Goal: Task Accomplishment & Management: Complete application form

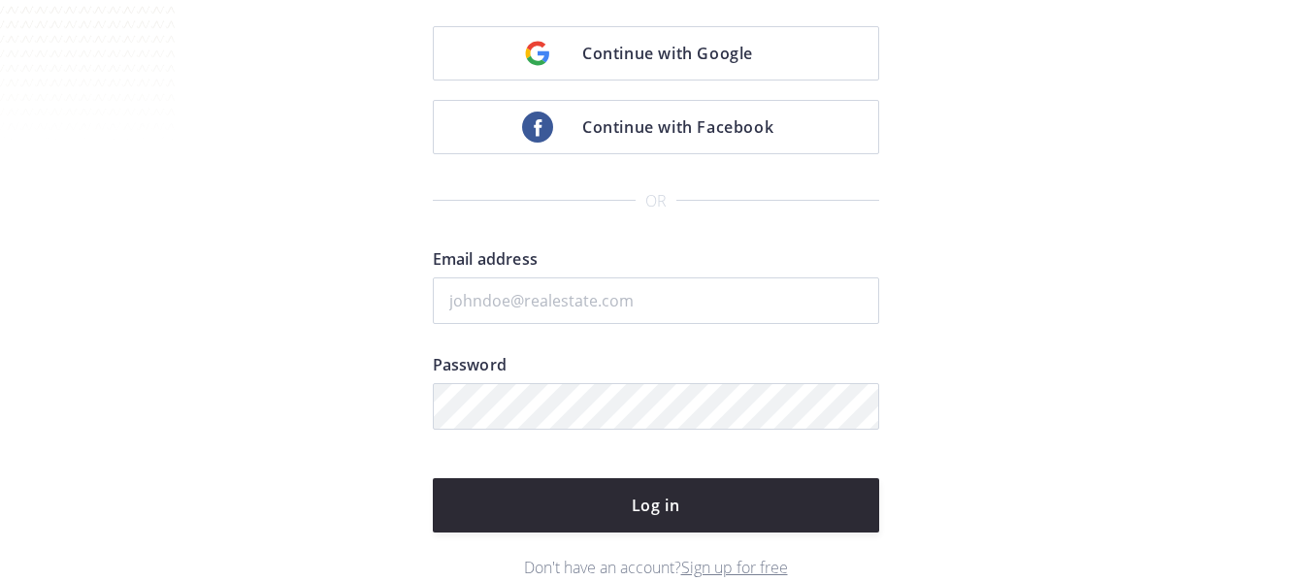
scroll to position [194, 0]
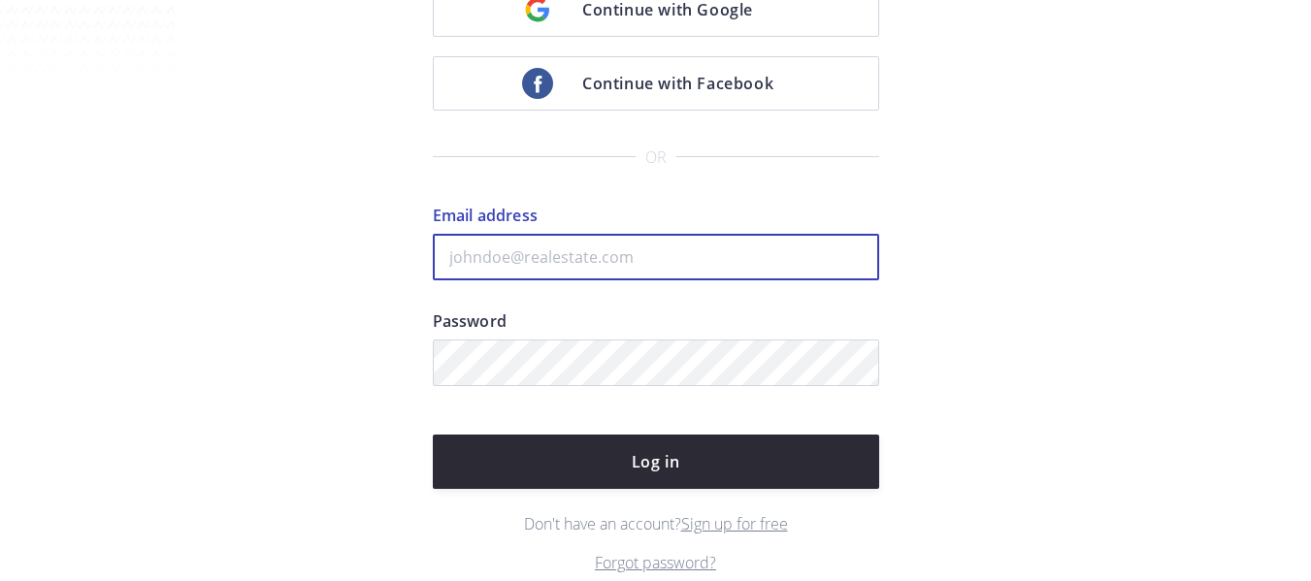
click at [560, 257] on input "Email address" at bounding box center [656, 257] width 446 height 47
paste input "kenny@fastagents.com"
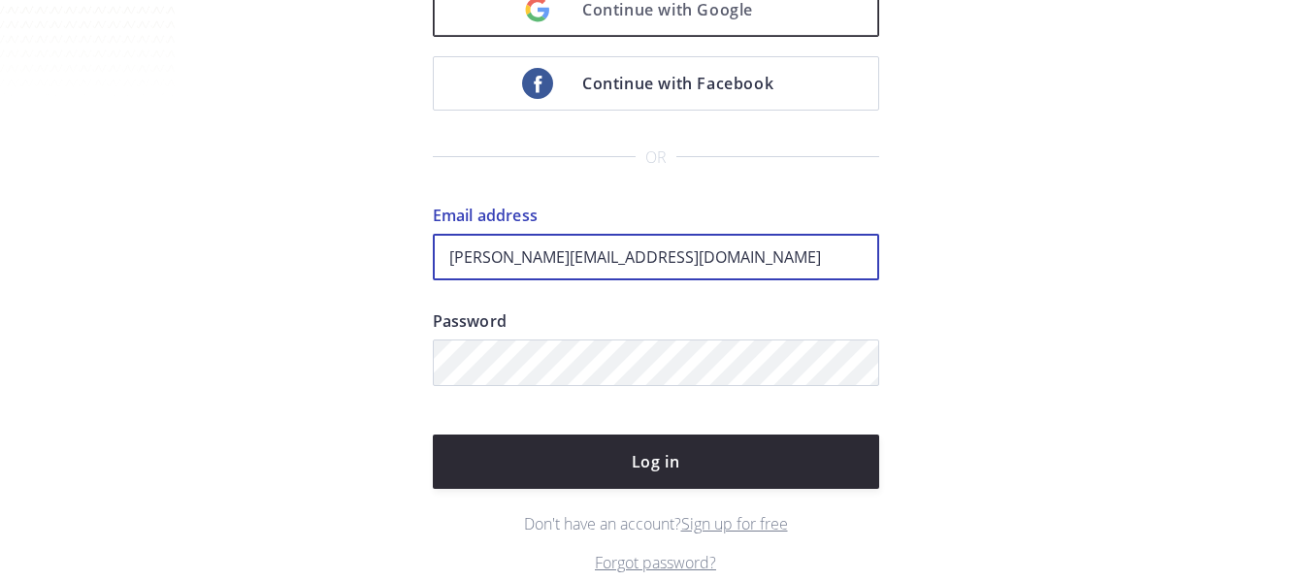
type input "kenny@fastagents.com"
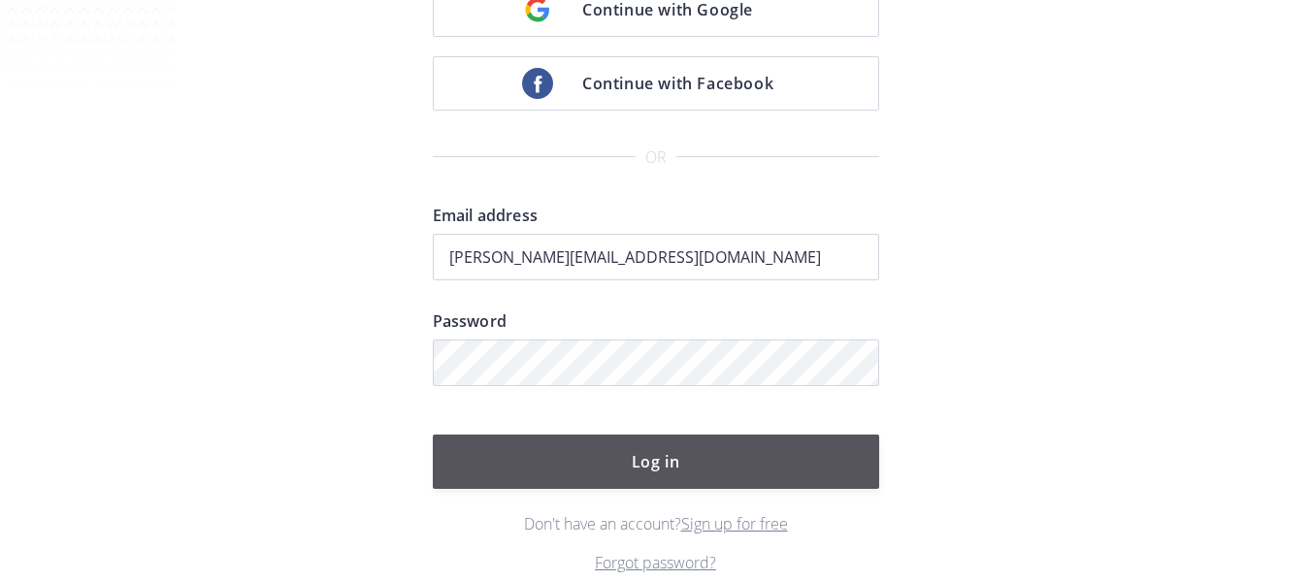
click at [666, 446] on button "Log in" at bounding box center [656, 462] width 446 height 54
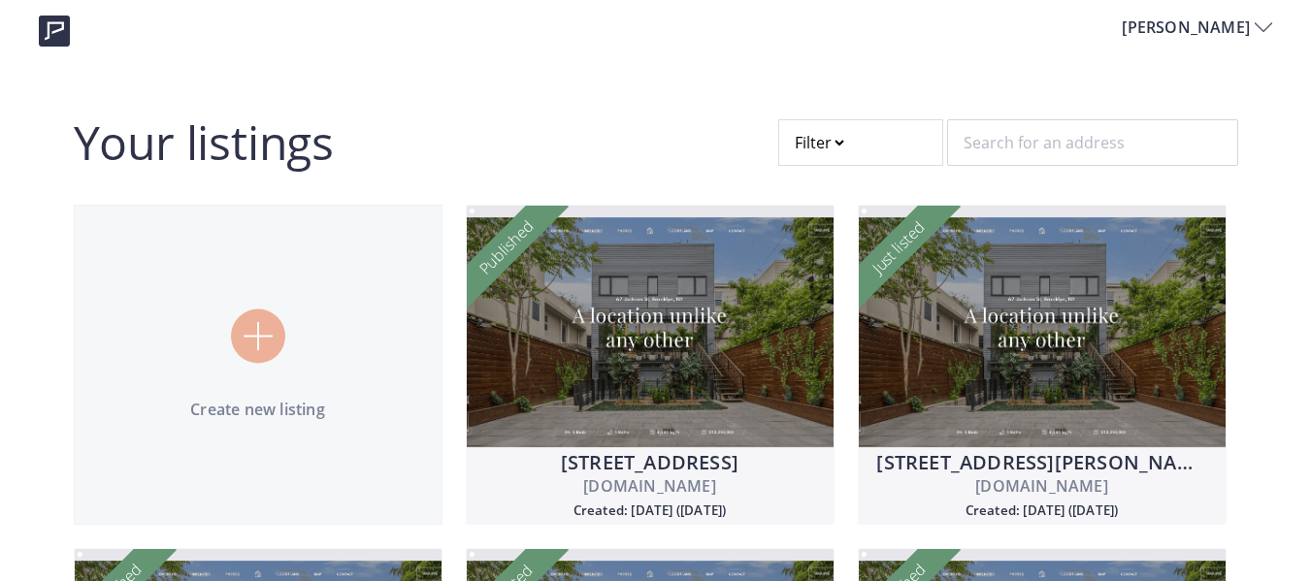
click at [271, 339] on img at bounding box center [258, 336] width 29 height 29
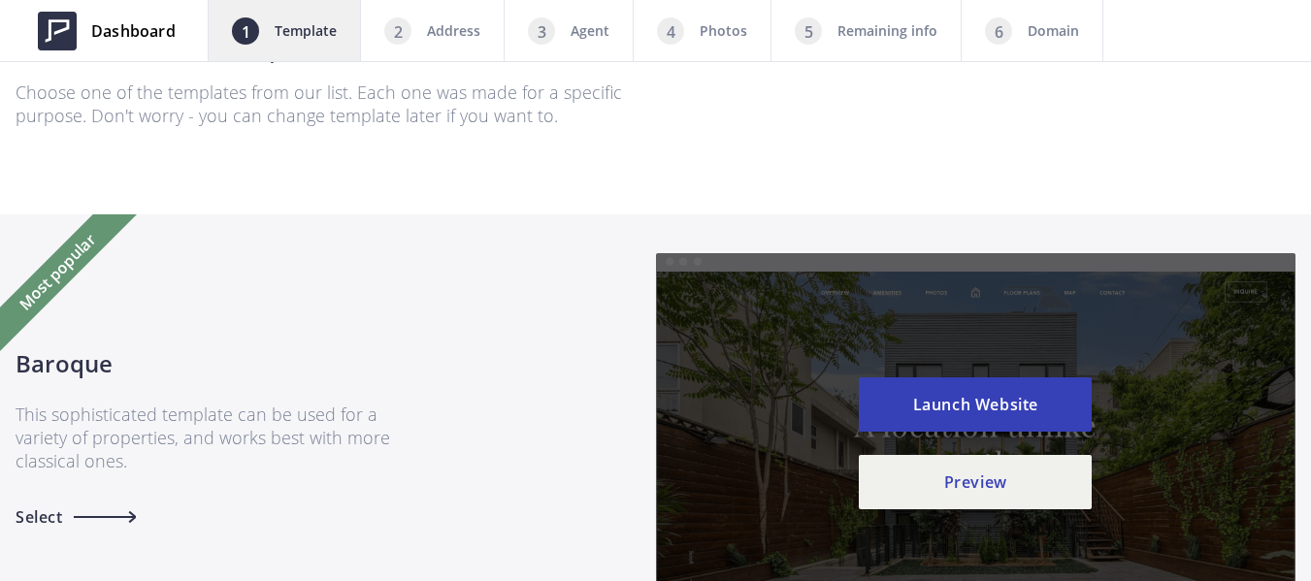
scroll to position [194, 0]
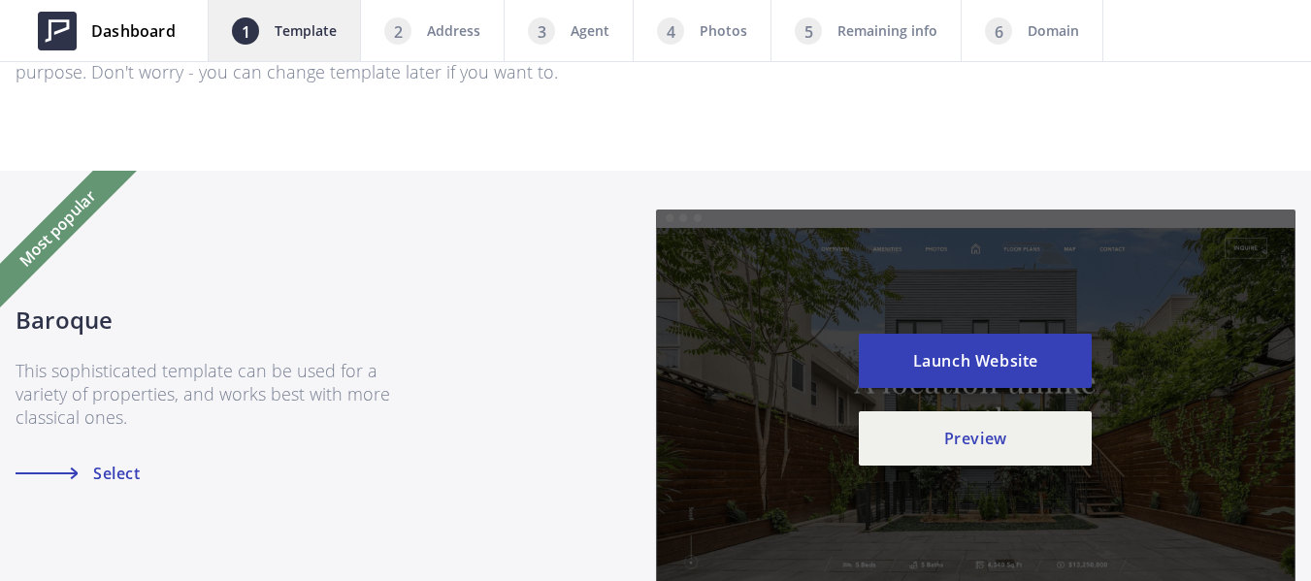
click at [133, 473] on span "Select" at bounding box center [114, 474] width 52 height 16
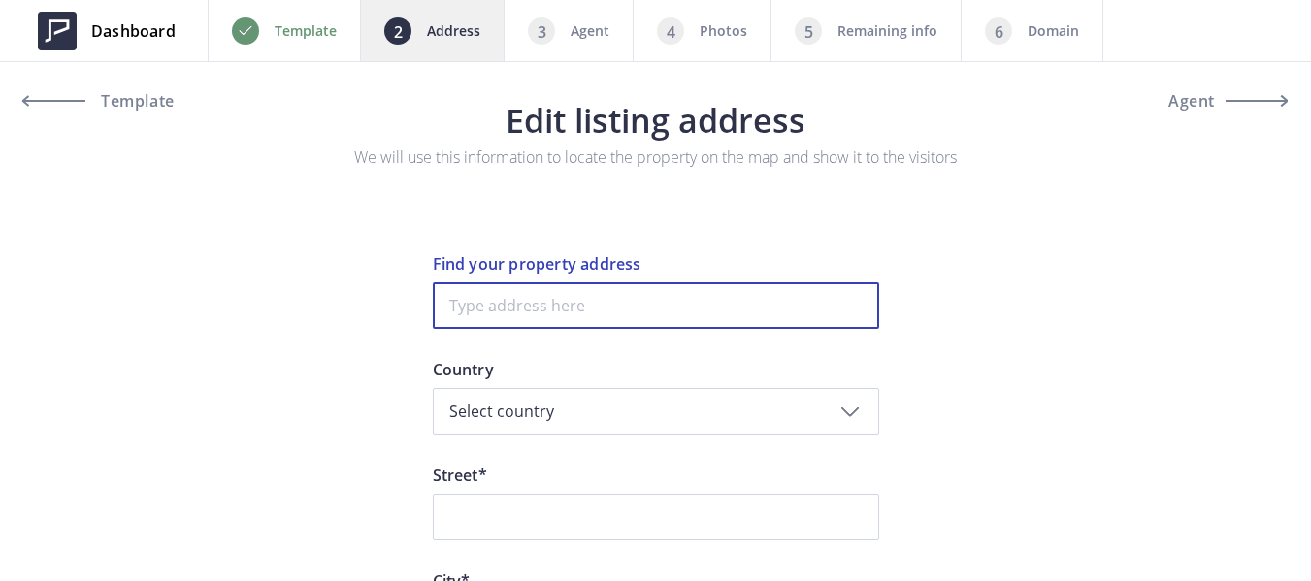
click at [610, 311] on input at bounding box center [656, 305] width 446 height 47
paste input "[STREET_ADDRESS]"
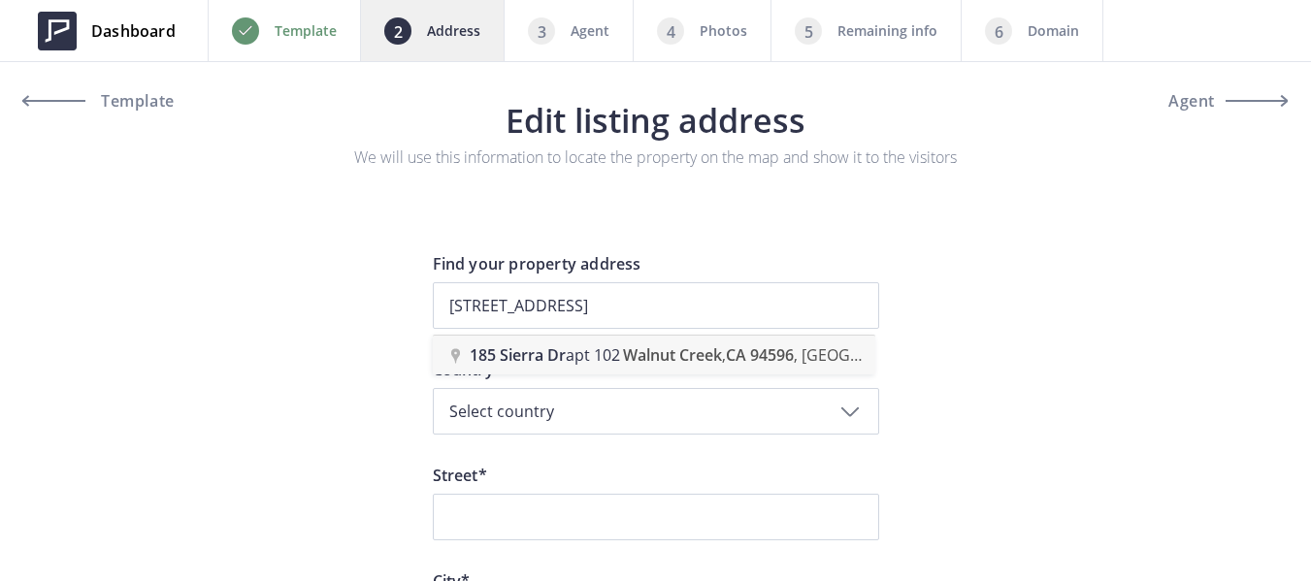
type input "[STREET_ADDRESS]"
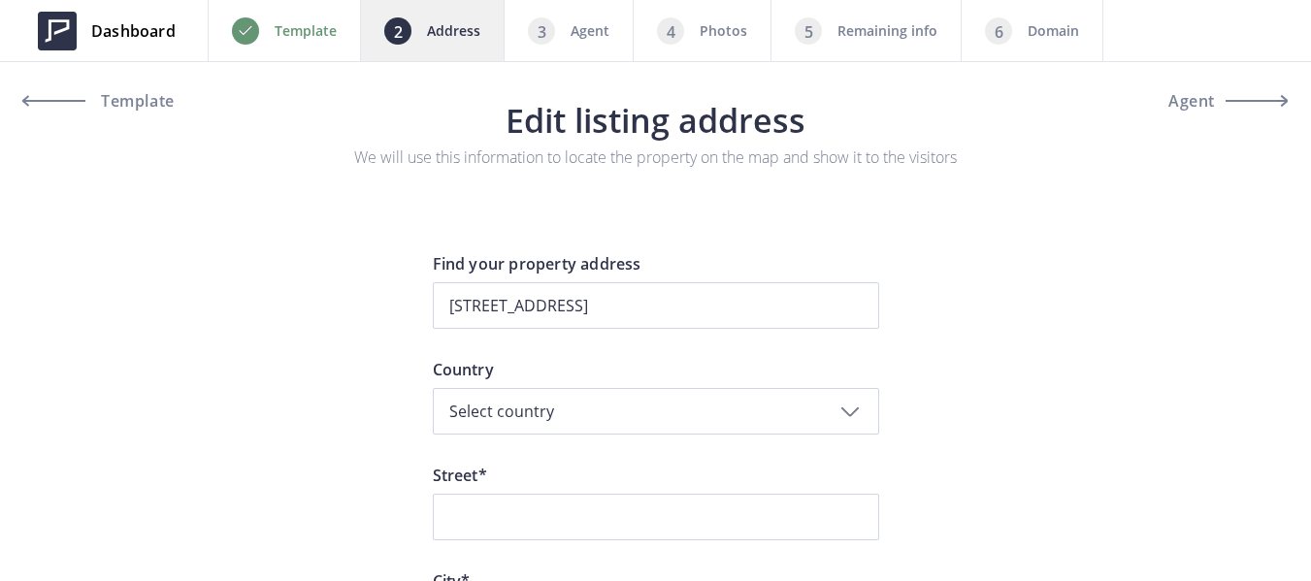
type input "Sierra Drive 185"
type input "Walnut Creek"
type input "94596"
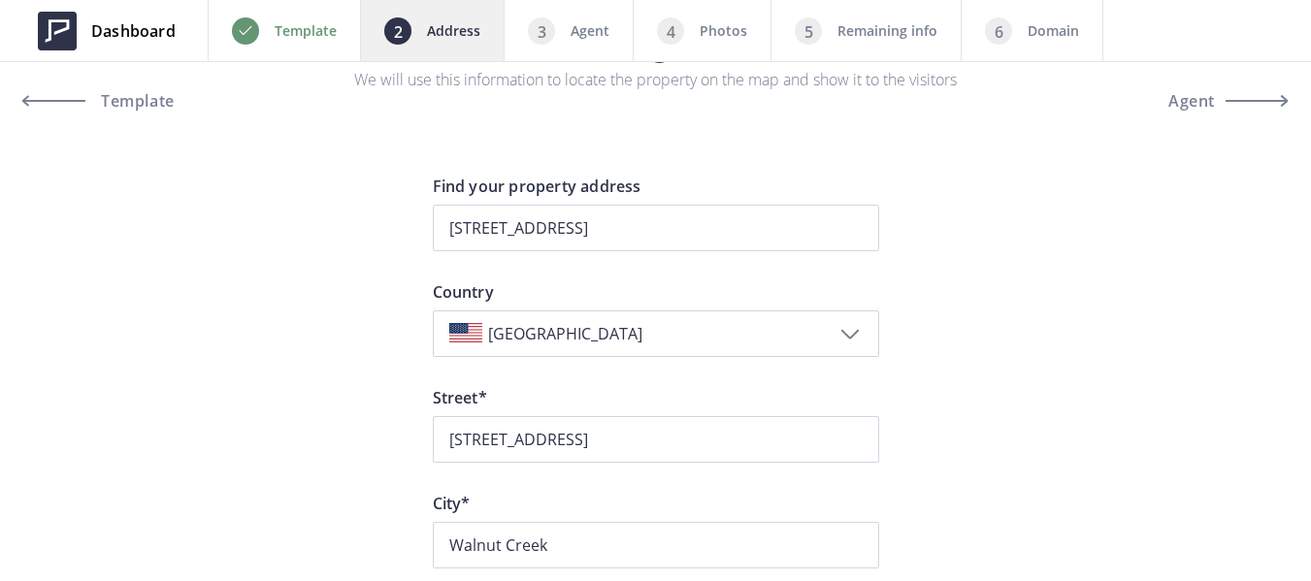
scroll to position [194, 0]
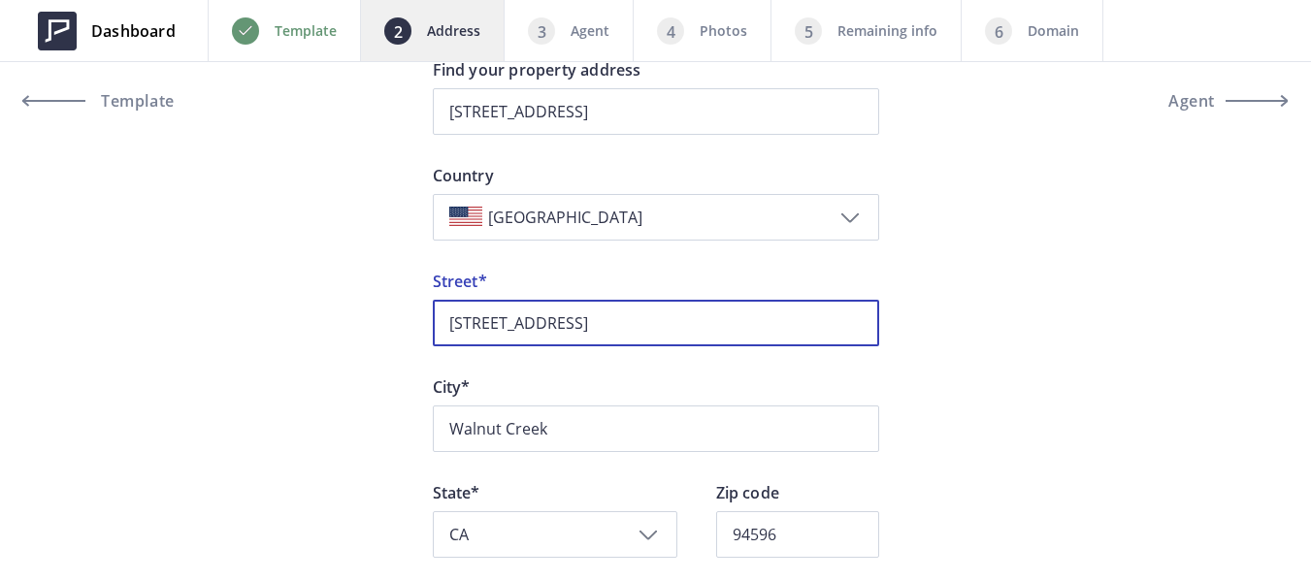
click at [551, 322] on input "[STREET_ADDRESS]" at bounding box center [656, 323] width 446 height 47
click at [450, 315] on input "[GEOGRAPHIC_DATA]" at bounding box center [656, 323] width 446 height 47
paste input "185"
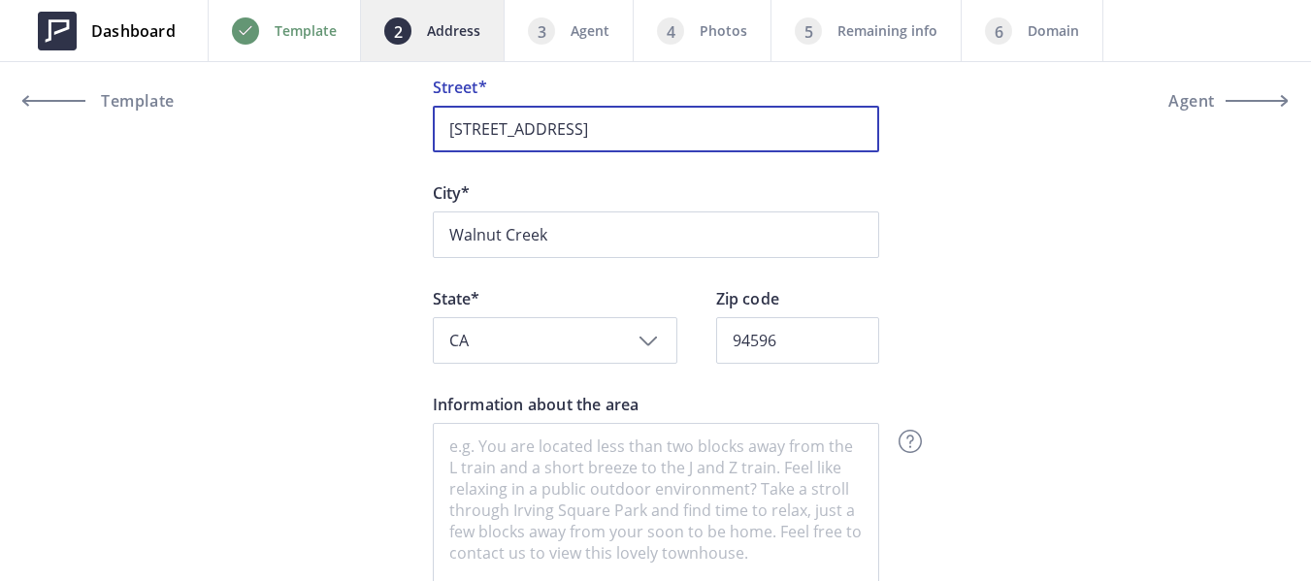
scroll to position [485, 0]
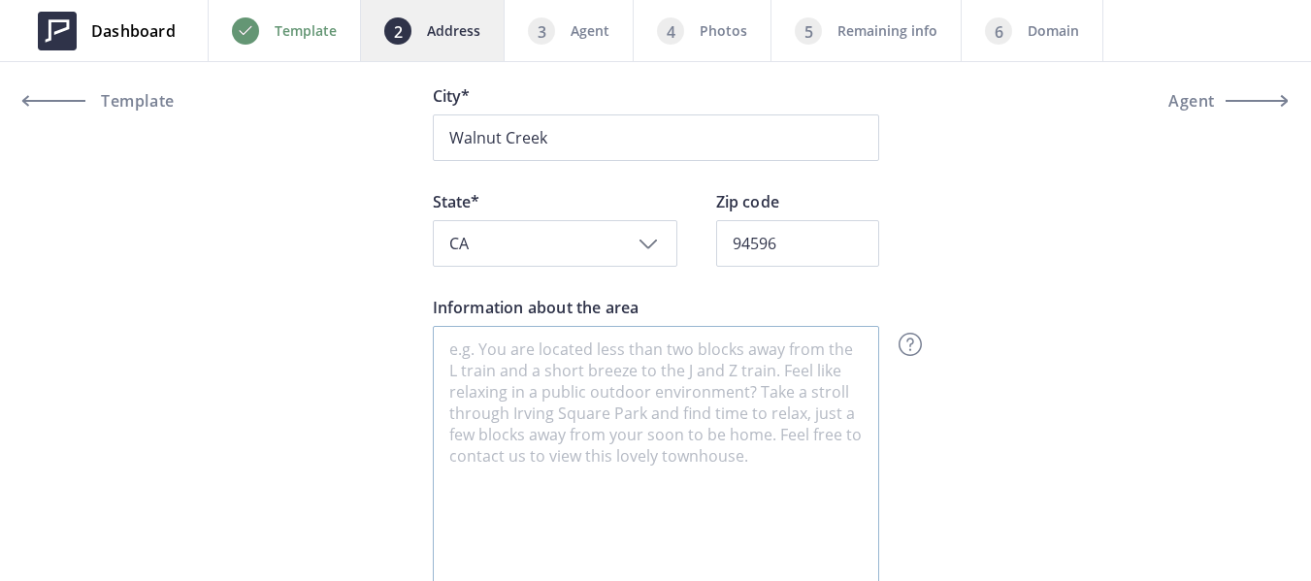
type input "[STREET_ADDRESS]"
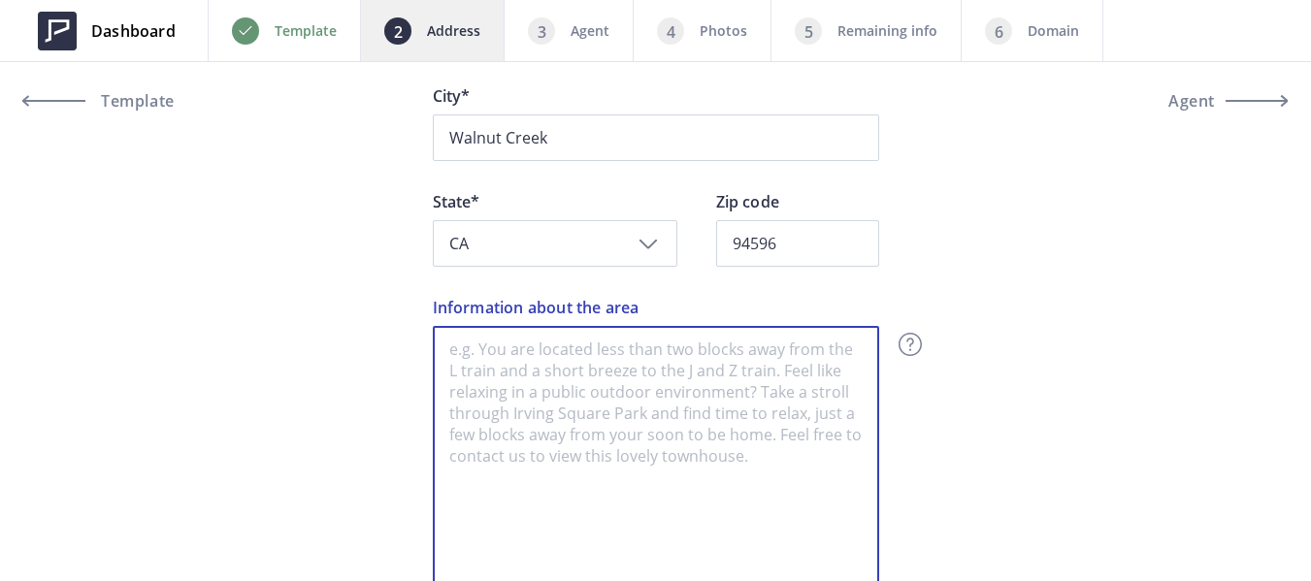
click at [570, 388] on textarea "Information about the area" at bounding box center [656, 462] width 446 height 272
paste textarea "185 Sierra Dr Apt 102, Walnut Creek, CA 94596"
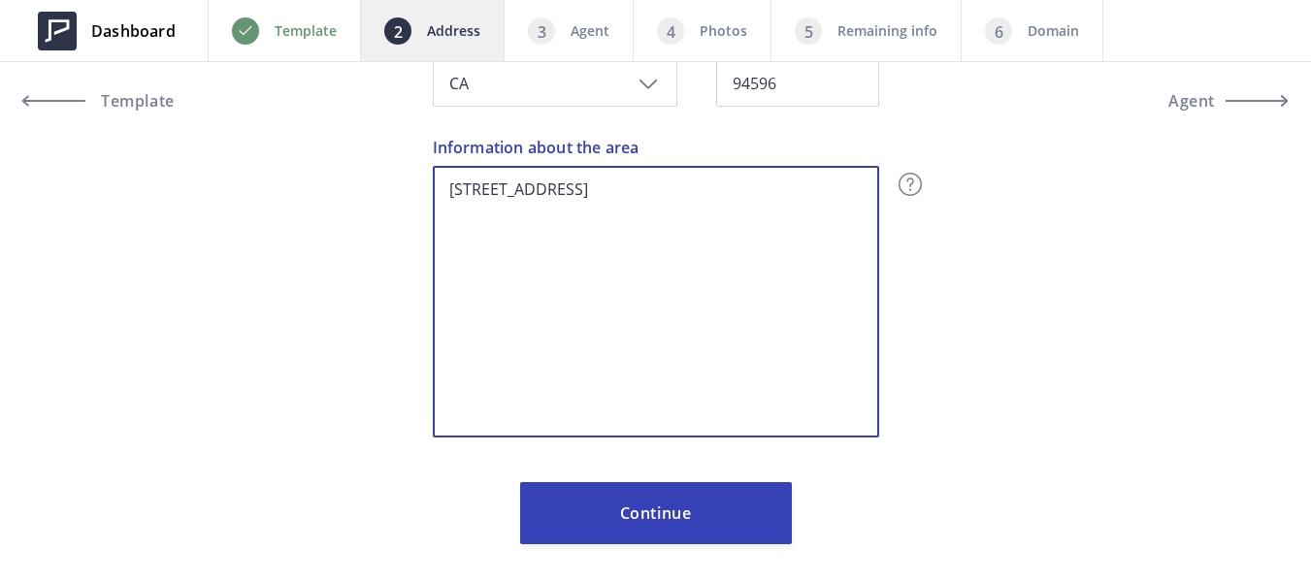
scroll to position [663, 0]
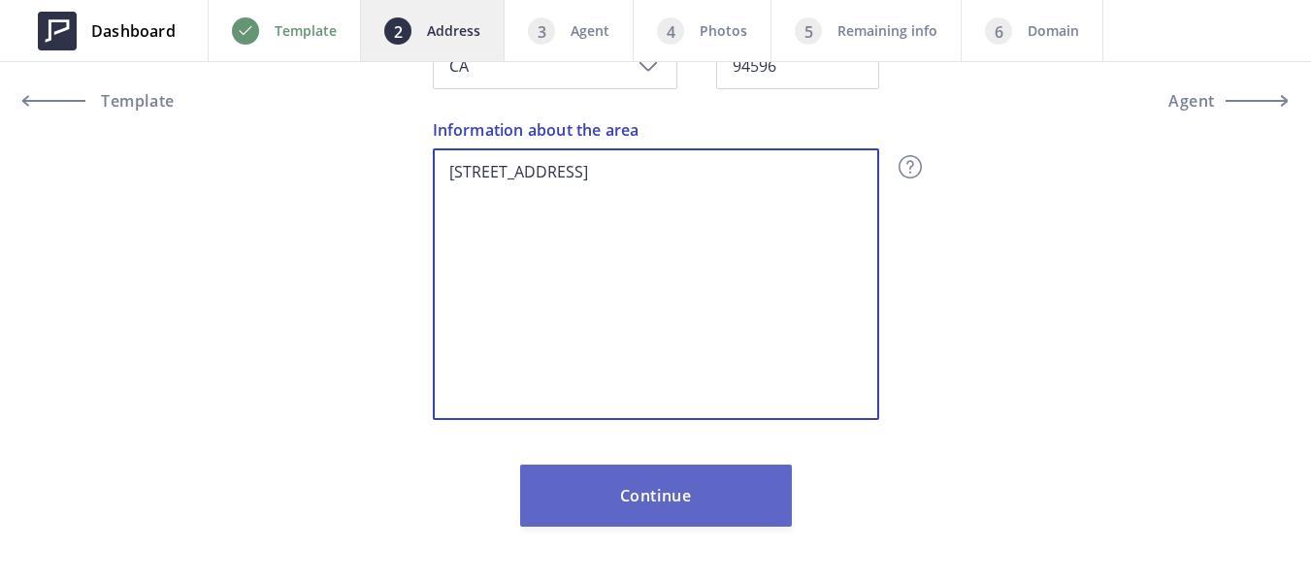
type textarea "185 Sierra Dr Apt 102, Walnut Creek, CA 94596"
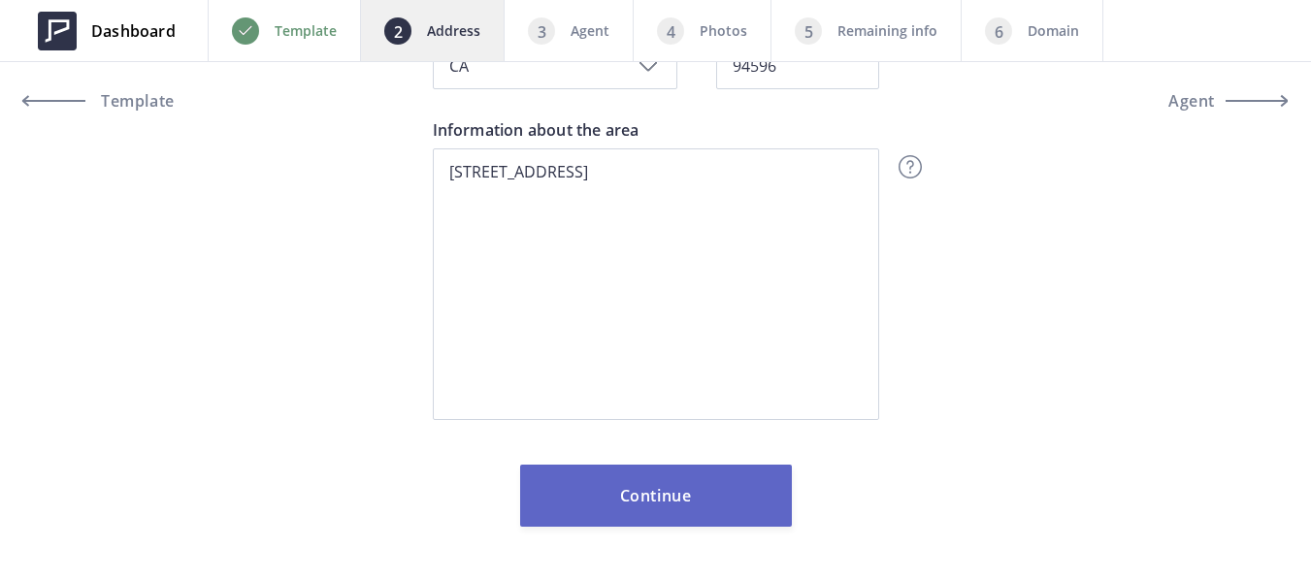
click at [748, 491] on button "Continue" at bounding box center [656, 496] width 272 height 62
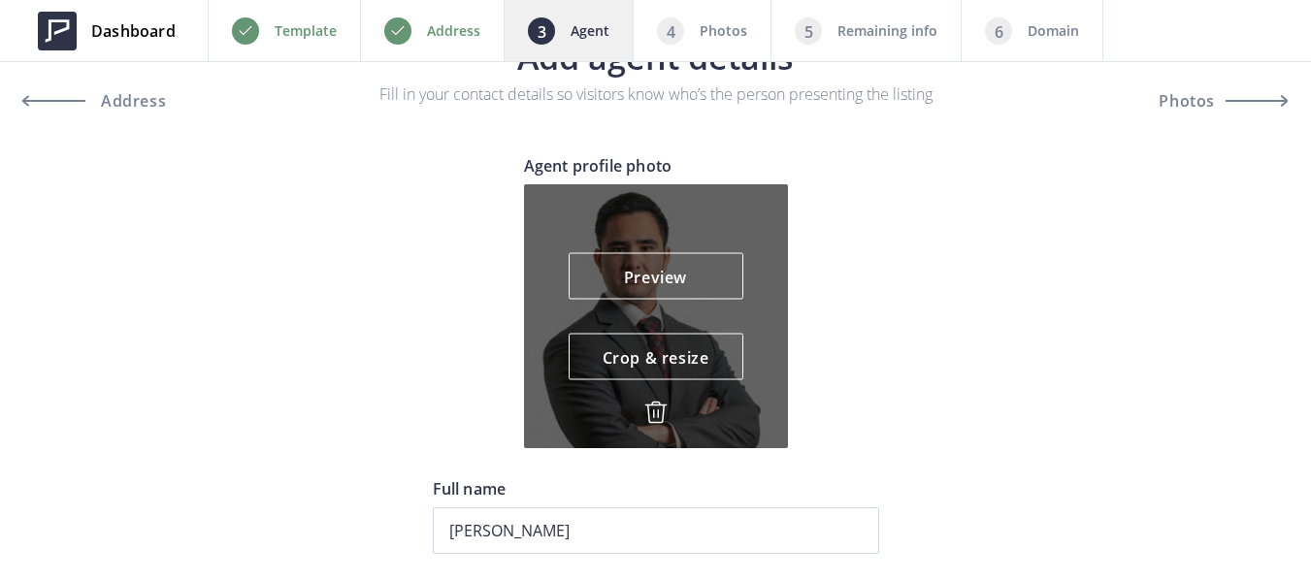
scroll to position [97, 0]
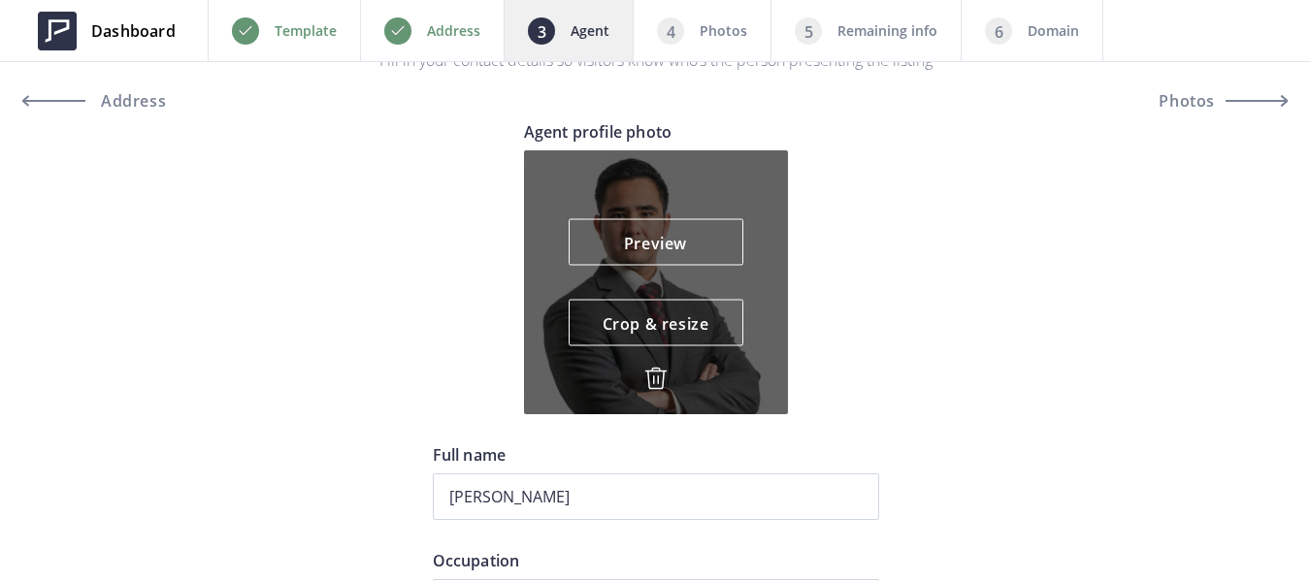
click at [662, 380] on img at bounding box center [655, 378] width 23 height 23
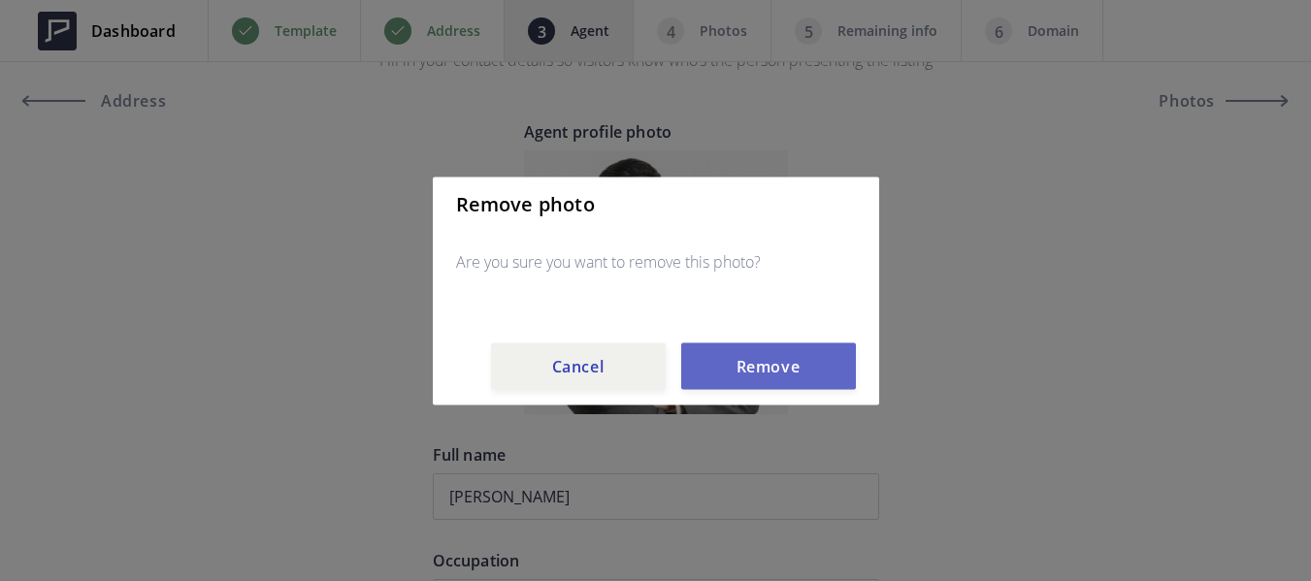
click at [782, 361] on button "Remove" at bounding box center [768, 366] width 175 height 47
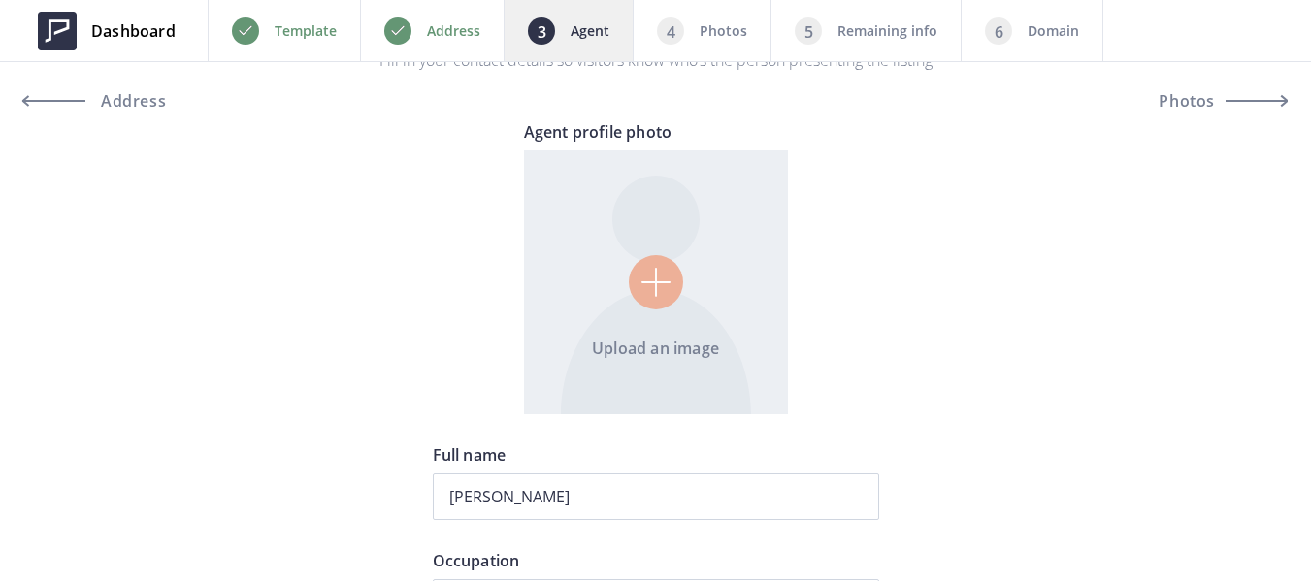
click at [665, 285] on input "file" at bounding box center [656, 282] width 264 height 264
type input "C:\fakepath\profile pic-Photoroom.png"
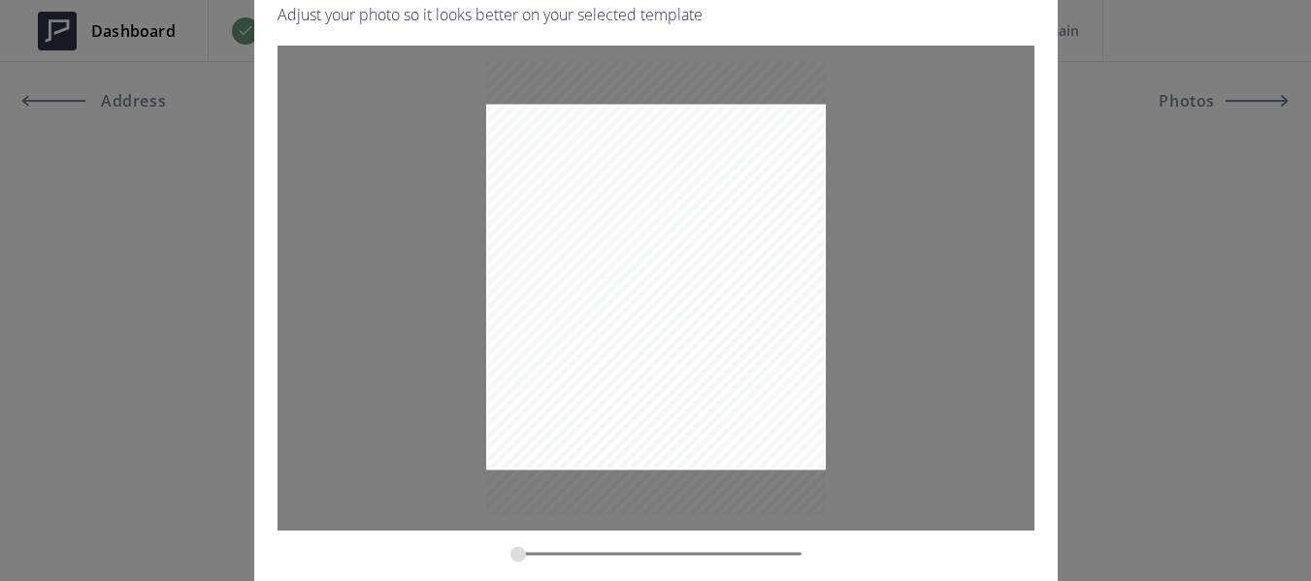
drag, startPoint x: 630, startPoint y: 553, endPoint x: 472, endPoint y: 492, distance: 169.6
type input "0.3646"
click at [510, 544] on input "zoom" at bounding box center [655, 553] width 291 height 18
click at [1022, 572] on div at bounding box center [656, 312] width 757 height 534
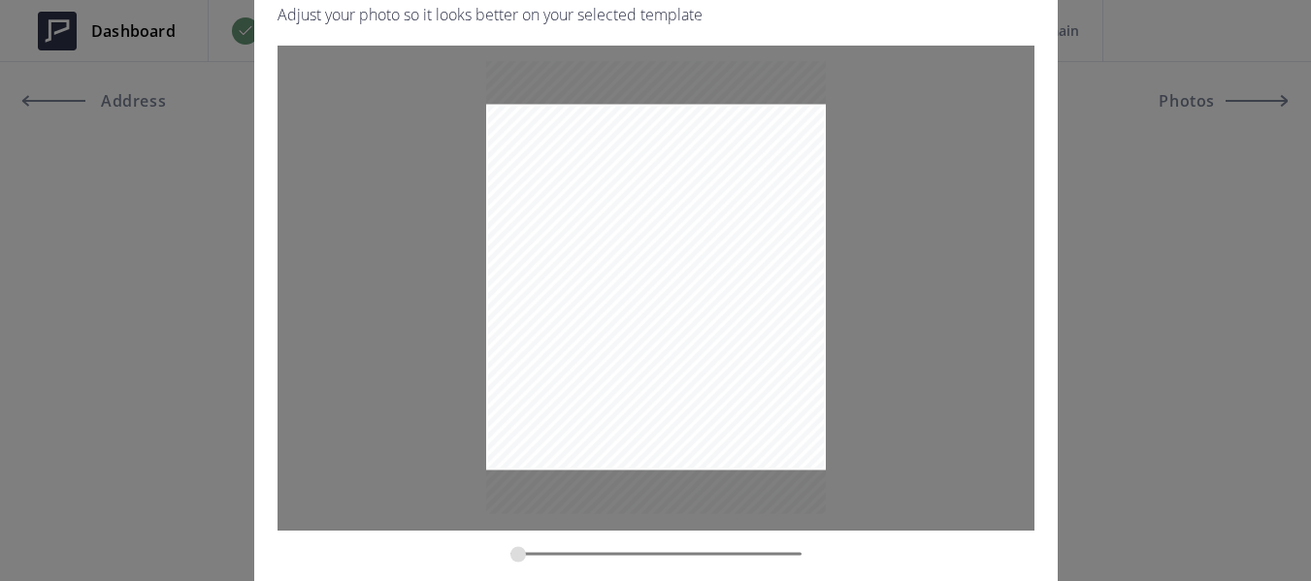
scroll to position [1646, 0]
click at [983, 567] on div at bounding box center [656, 312] width 757 height 534
click at [1191, 440] on div "Crop & resize photo Adjust your photo so it looks better on your selected templ…" at bounding box center [655, 290] width 1311 height 581
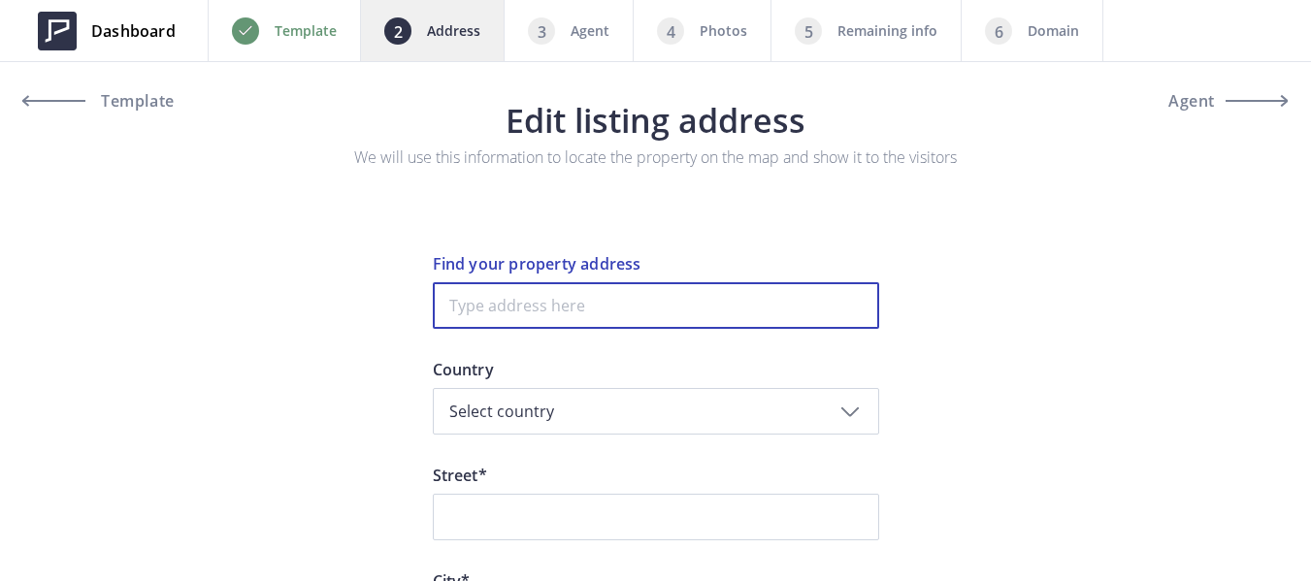
click at [531, 305] on input at bounding box center [656, 305] width 446 height 47
paste input "[STREET_ADDRESS]"
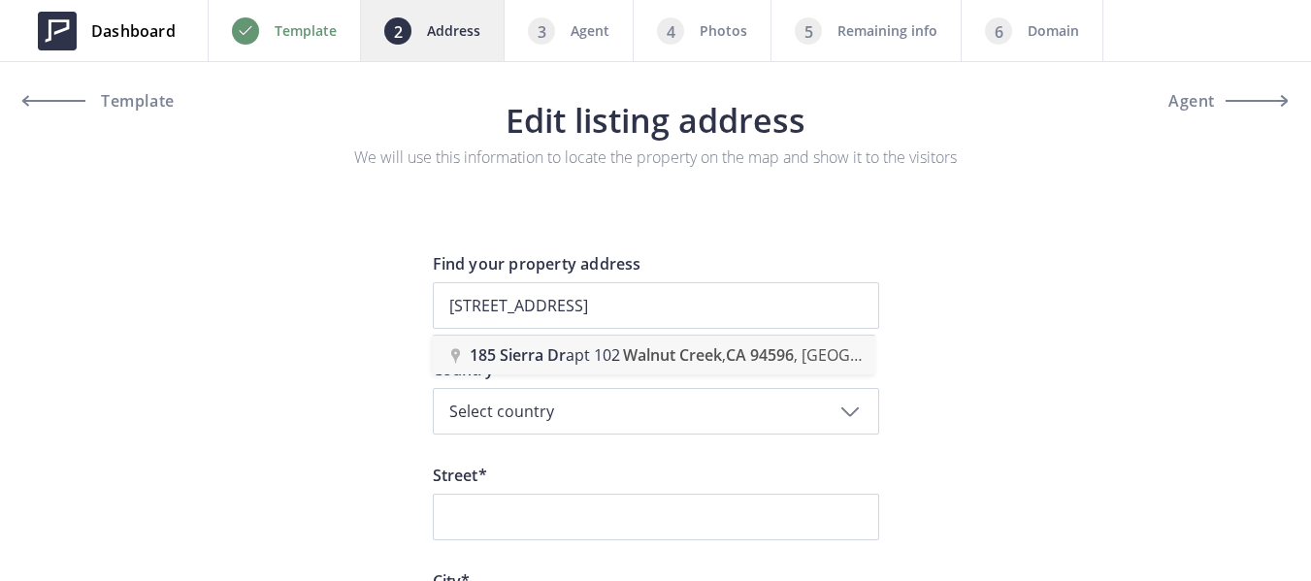
type input "185 Sierra Dr apt 102, Walnut Creek, CA 94596, USA"
type input "Sierra Drive 185"
type input "Walnut Creek"
type input "94596"
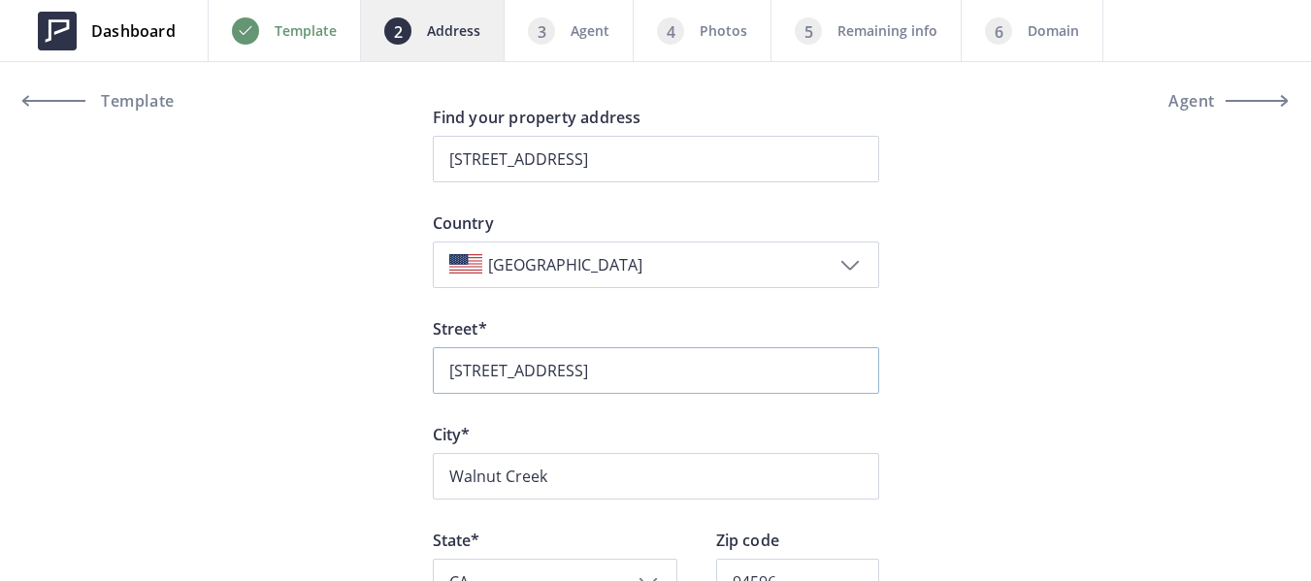
scroll to position [194, 0]
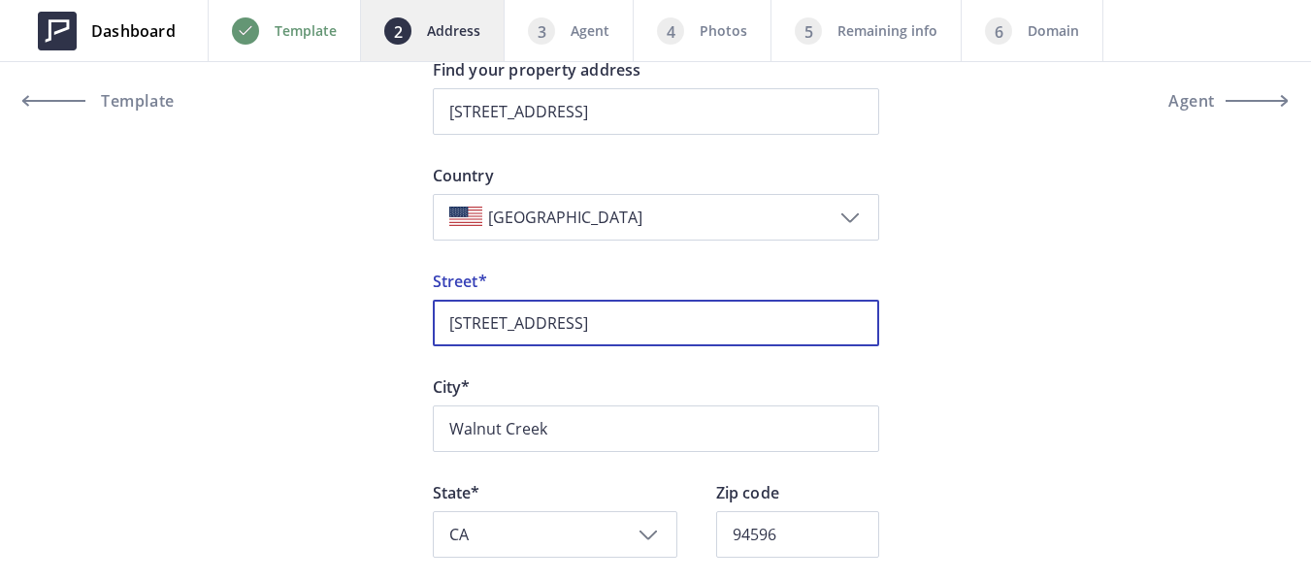
click at [552, 318] on input "Sierra Drive 185" at bounding box center [656, 323] width 446 height 47
click at [450, 322] on input "Sierra Drive" at bounding box center [656, 323] width 446 height 47
paste input "185"
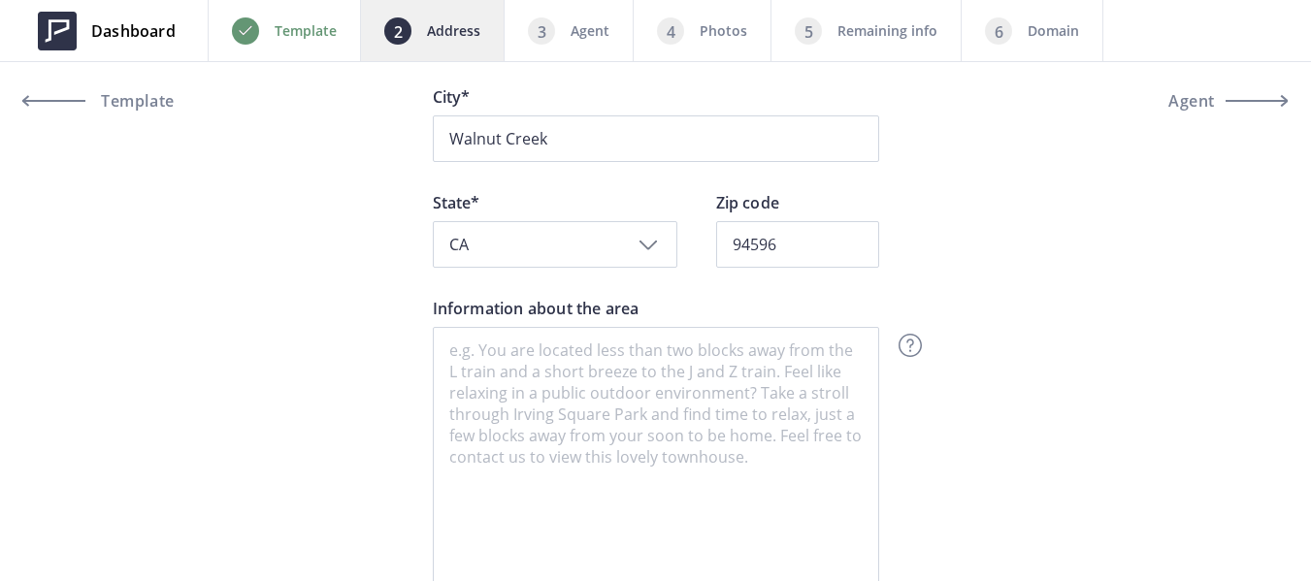
scroll to position [485, 0]
type input "185 Sierra Drive"
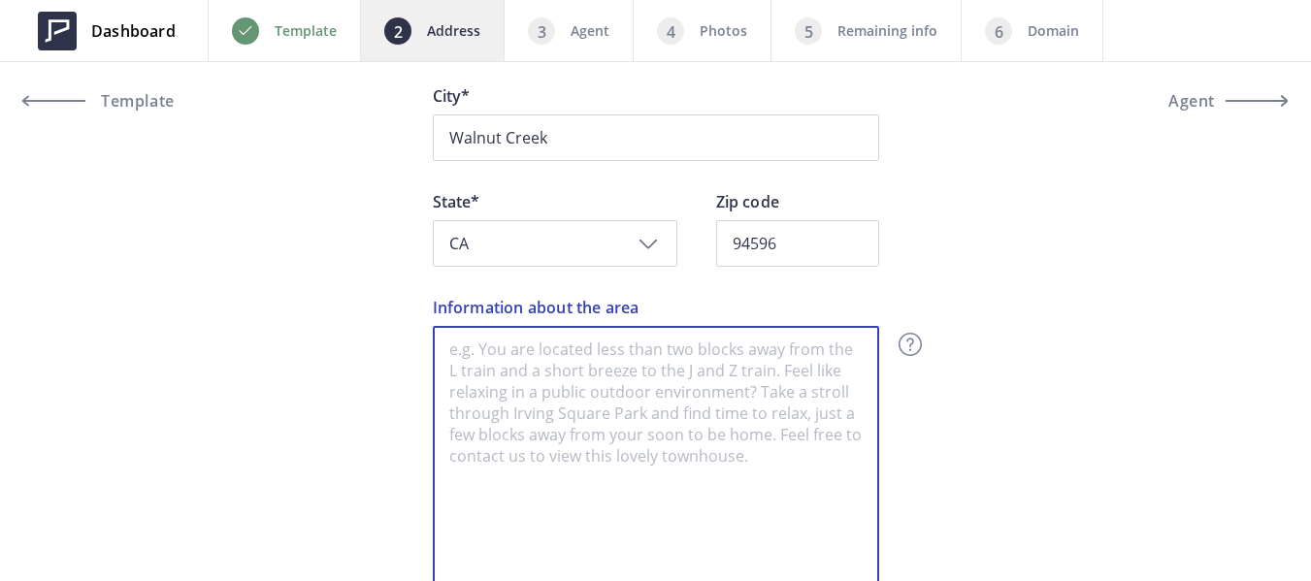
click at [570, 387] on textarea "Information about the area" at bounding box center [656, 462] width 446 height 272
paste textarea "185 Sierra Dr Apt 102, Walnut Creek, CA 94596"
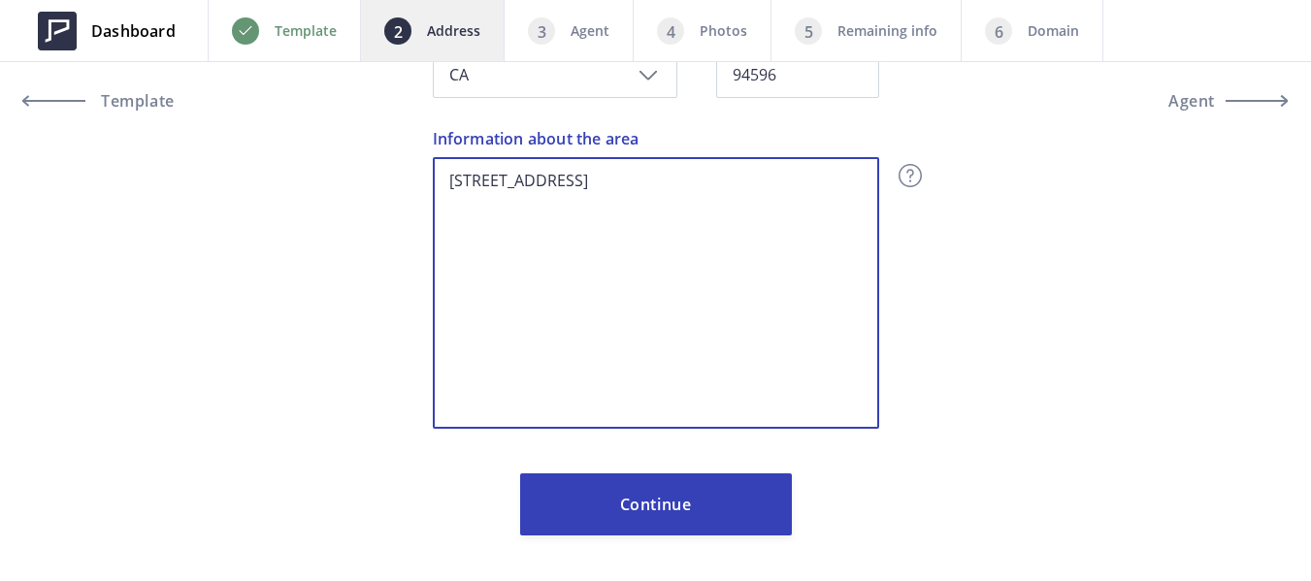
scroll to position [663, 0]
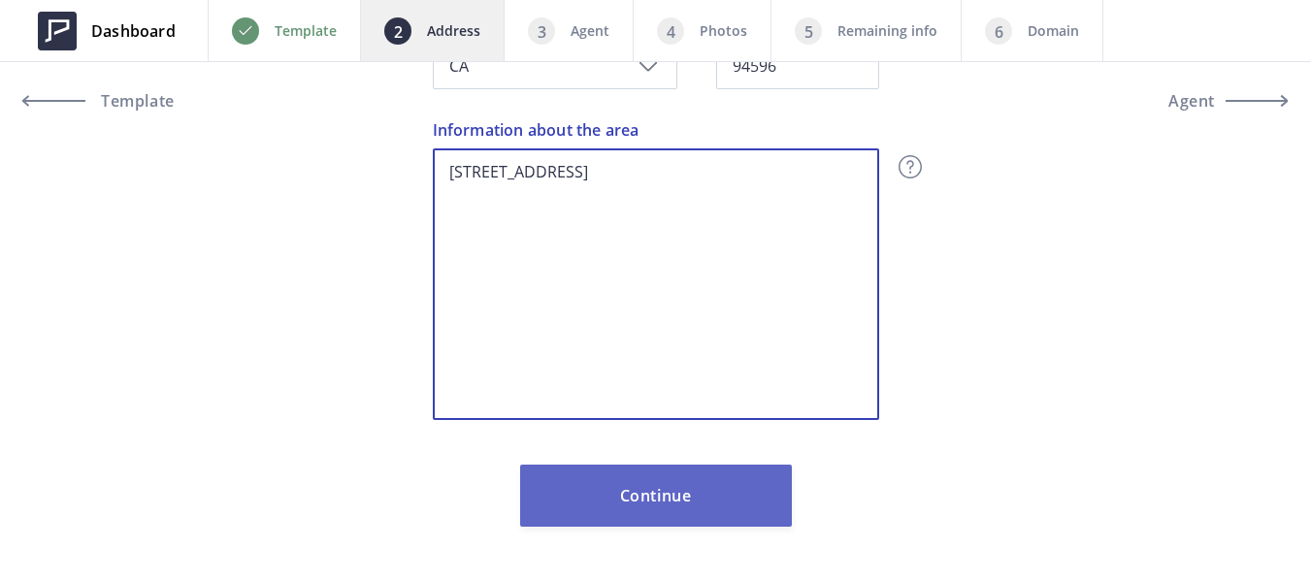
type textarea "185 Sierra Dr Apt 102, Walnut Creek, CA 94596"
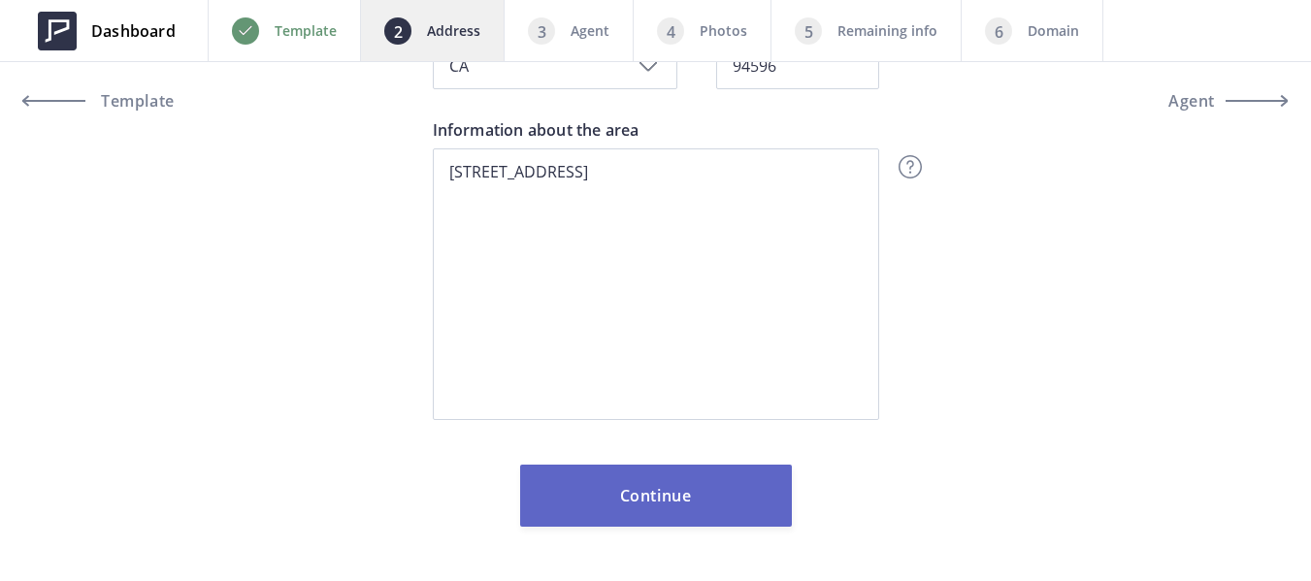
click at [699, 489] on button "Continue" at bounding box center [656, 496] width 272 height 62
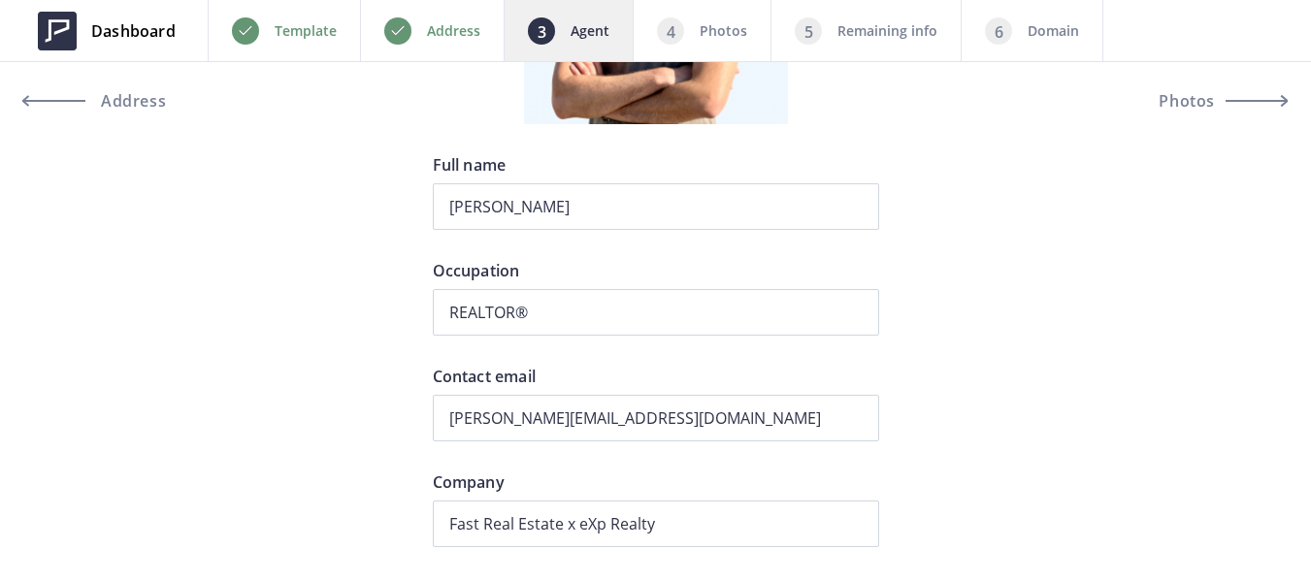
scroll to position [388, 0]
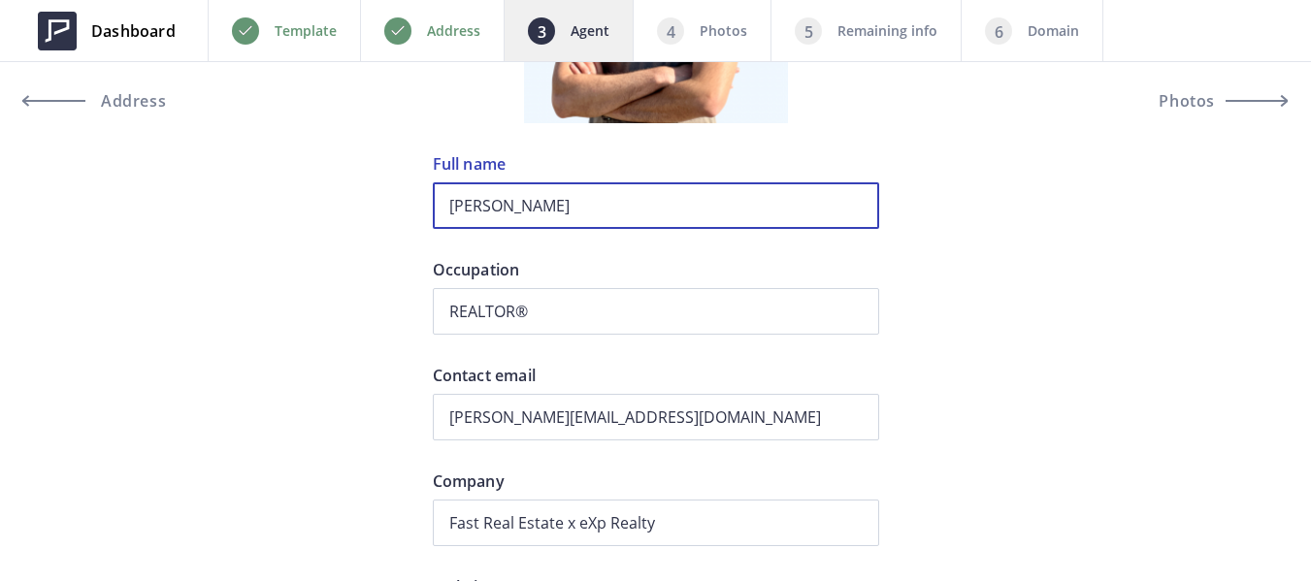
drag, startPoint x: 577, startPoint y: 199, endPoint x: 372, endPoint y: 199, distance: 205.7
paste input "[PERSON_NAME]"
type input "[PERSON_NAME]"
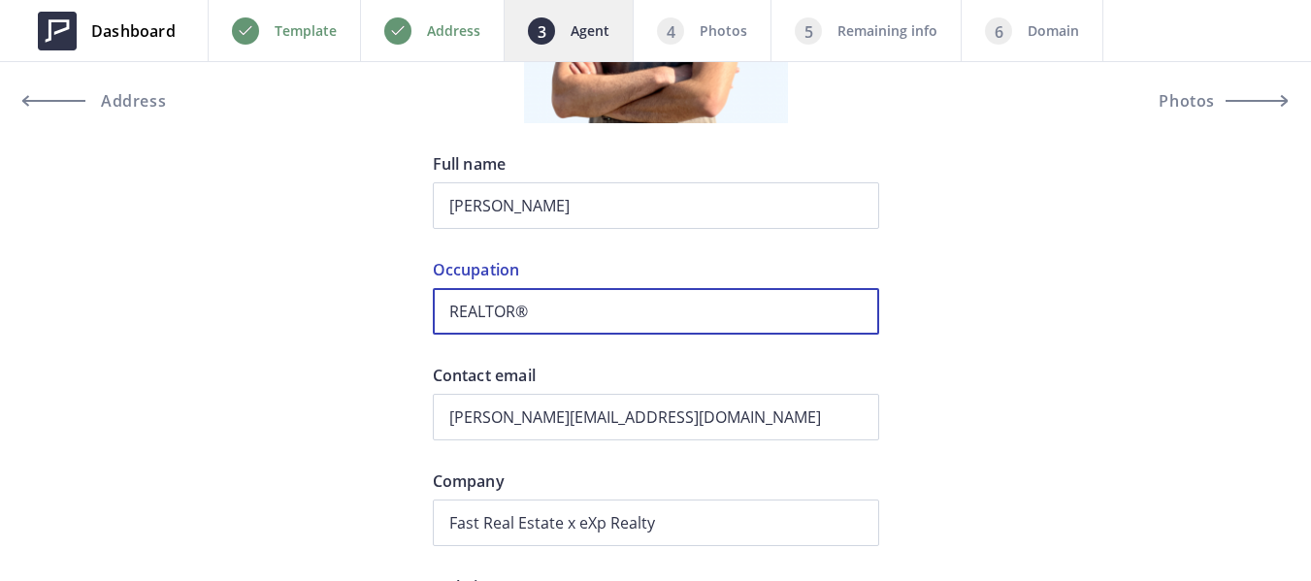
click at [581, 309] on input "REALTOR®" at bounding box center [656, 311] width 446 height 47
click at [641, 315] on input "REALTOR® |" at bounding box center [656, 311] width 446 height 47
paste input "01996487"
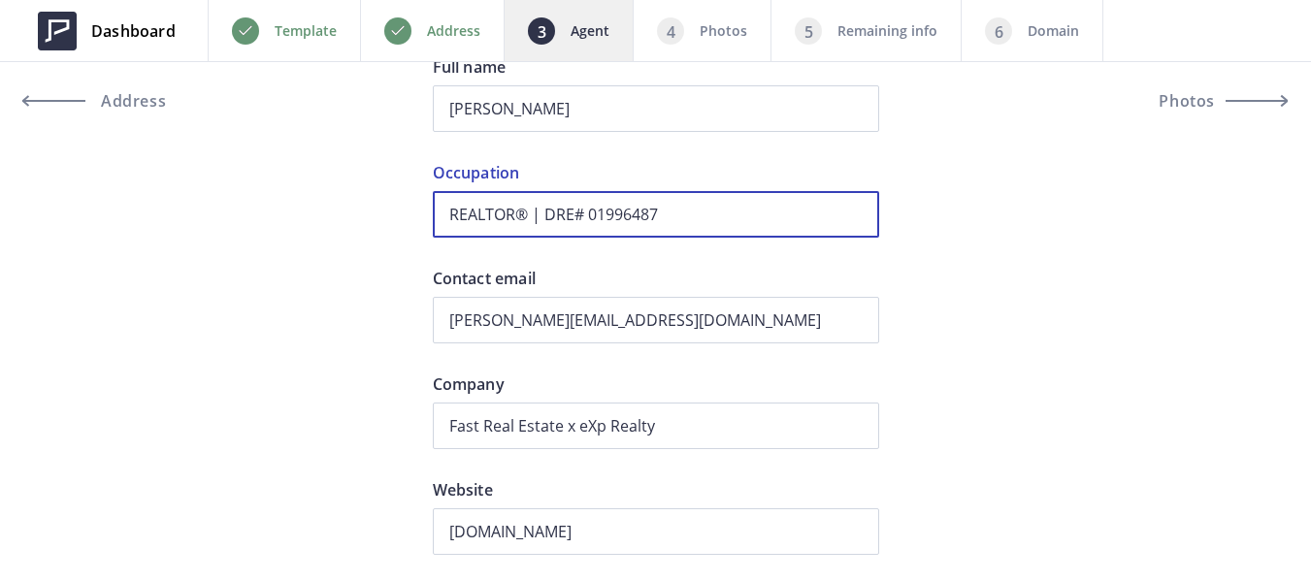
type input "REALTOR® | DRE# 01996487"
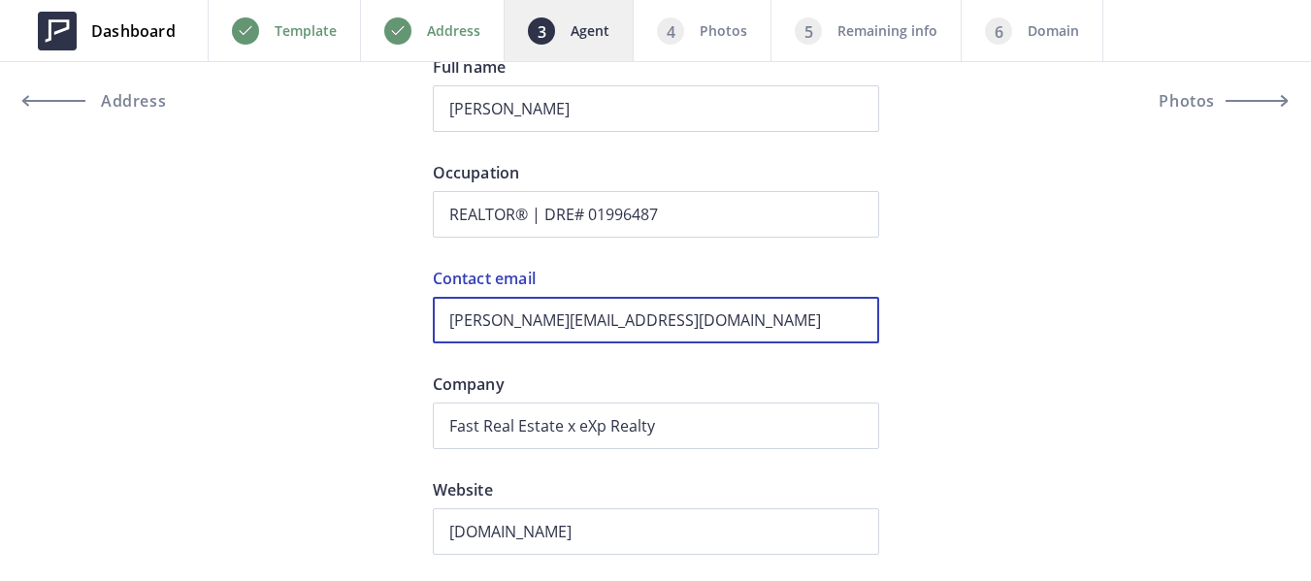
drag, startPoint x: 671, startPoint y: 320, endPoint x: 421, endPoint y: 316, distance: 249.4
paste input "oliver.davis"
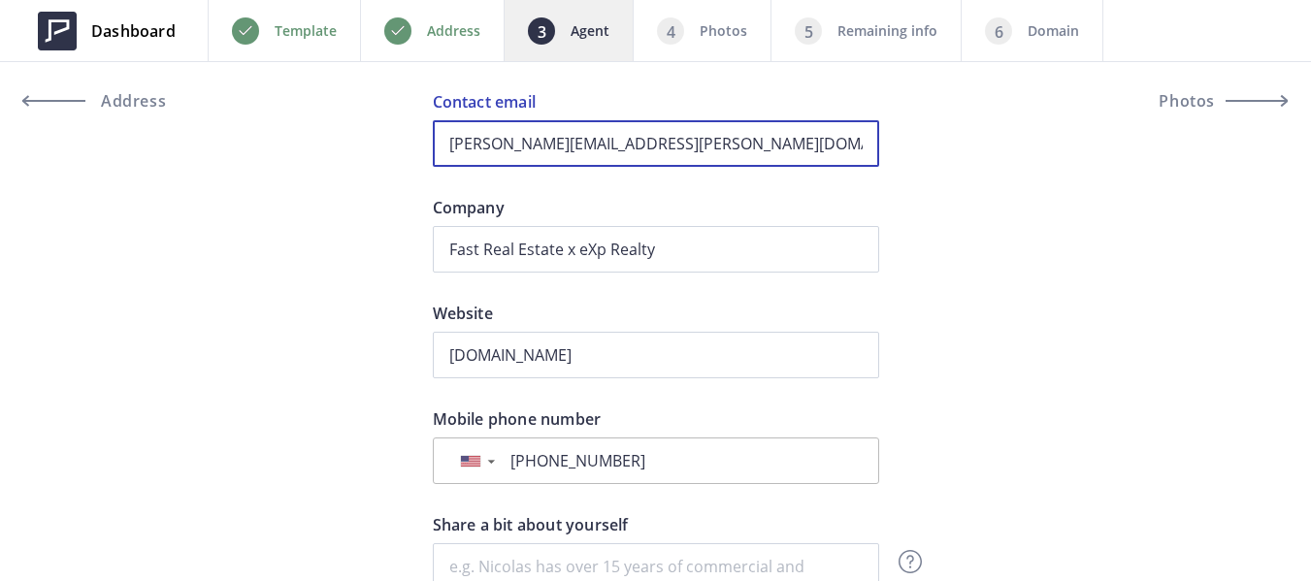
scroll to position [776, 0]
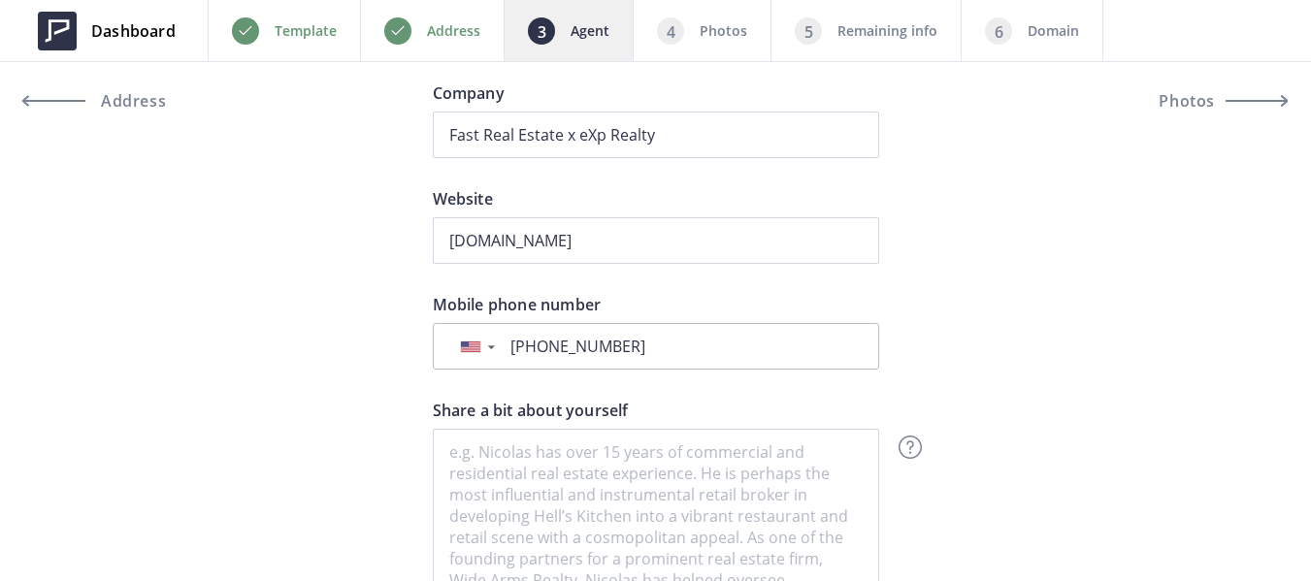
type input "oliver.davis@fastagents.com"
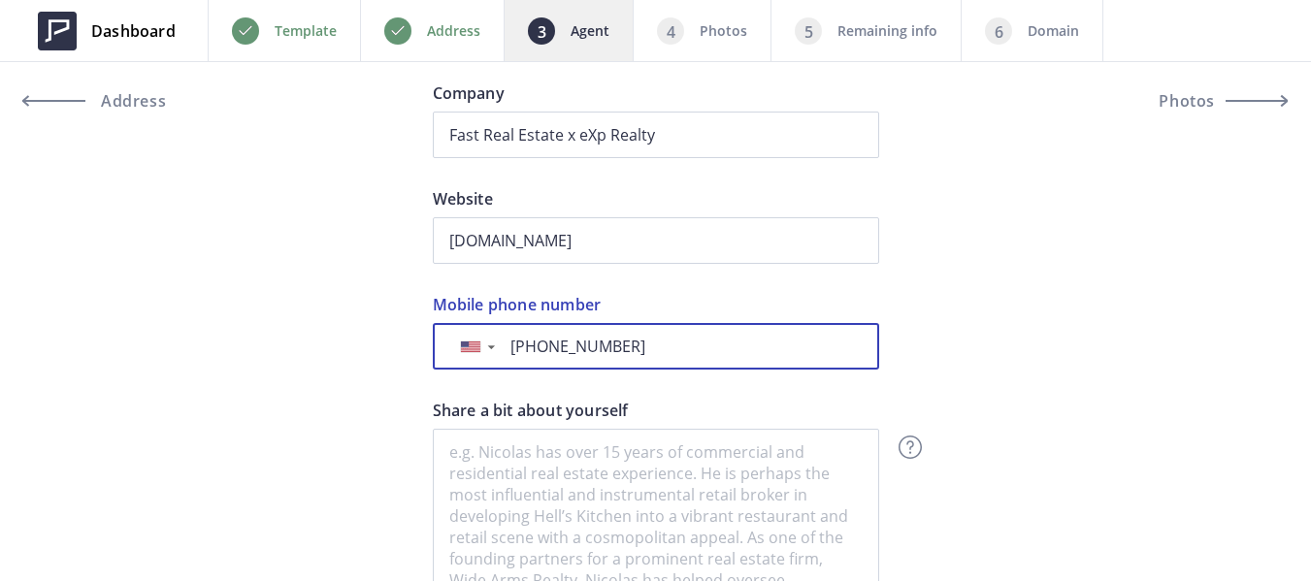
click at [551, 339] on input "+1 415-578-8023" at bounding box center [683, 346] width 358 height 21
click at [559, 341] on input "+1 415-578-8023" at bounding box center [683, 346] width 358 height 21
click at [590, 350] on input "+1 310-578-8023" at bounding box center [683, 346] width 358 height 21
click at [653, 356] on input "+1 310-498-8023" at bounding box center [683, 346] width 358 height 21
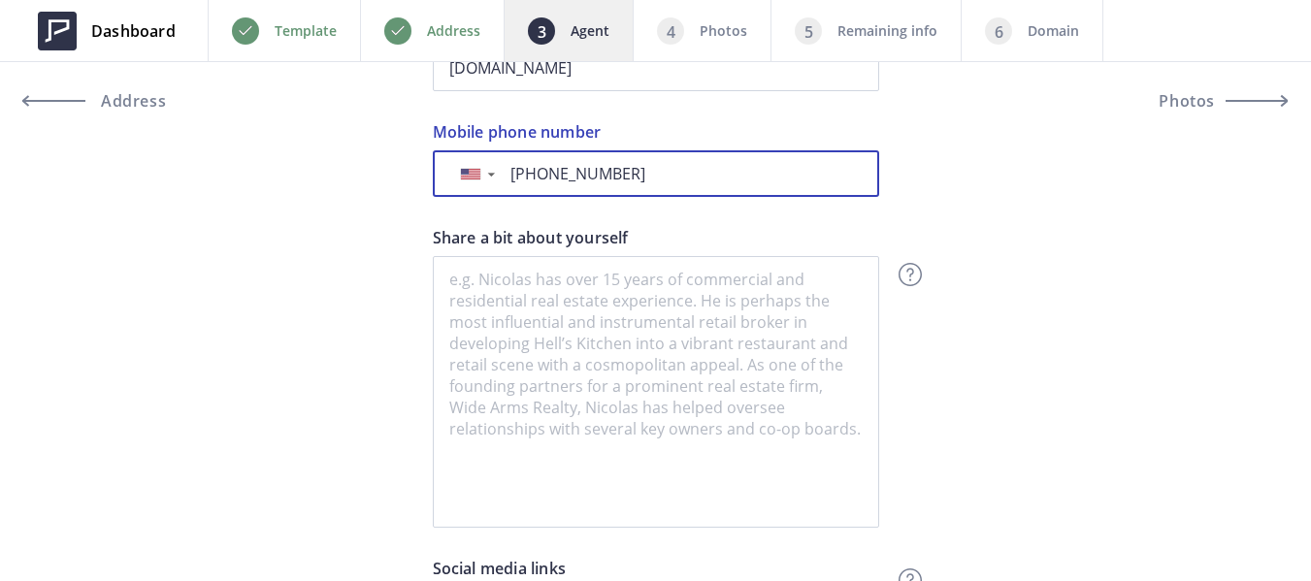
scroll to position [970, 0]
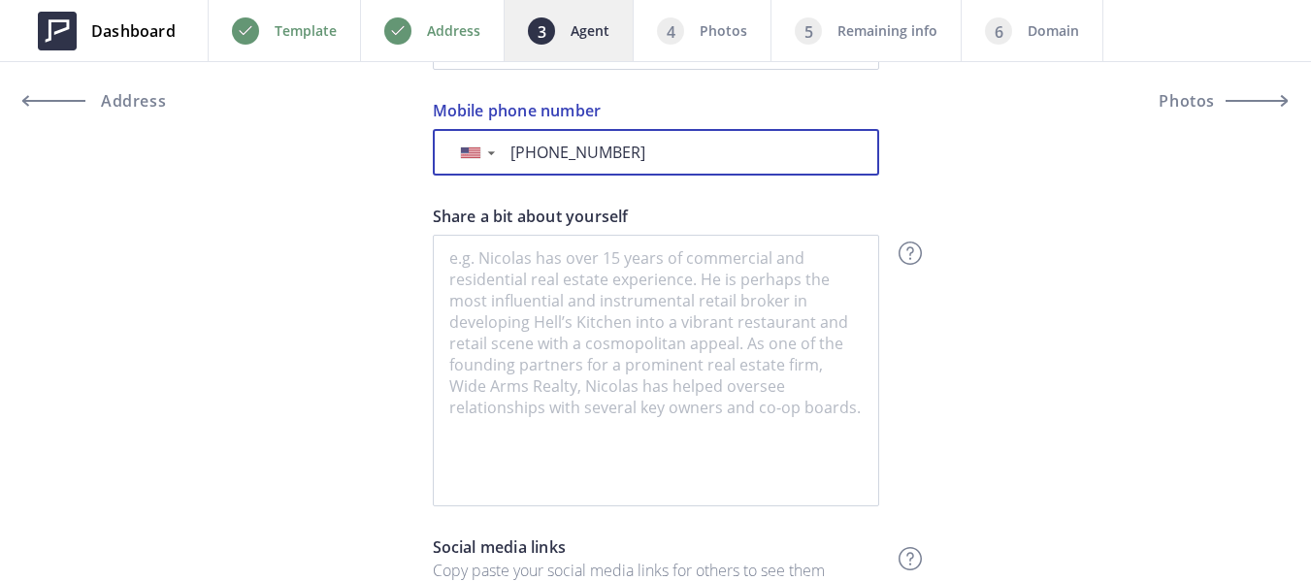
type input "+1 310-498-7575"
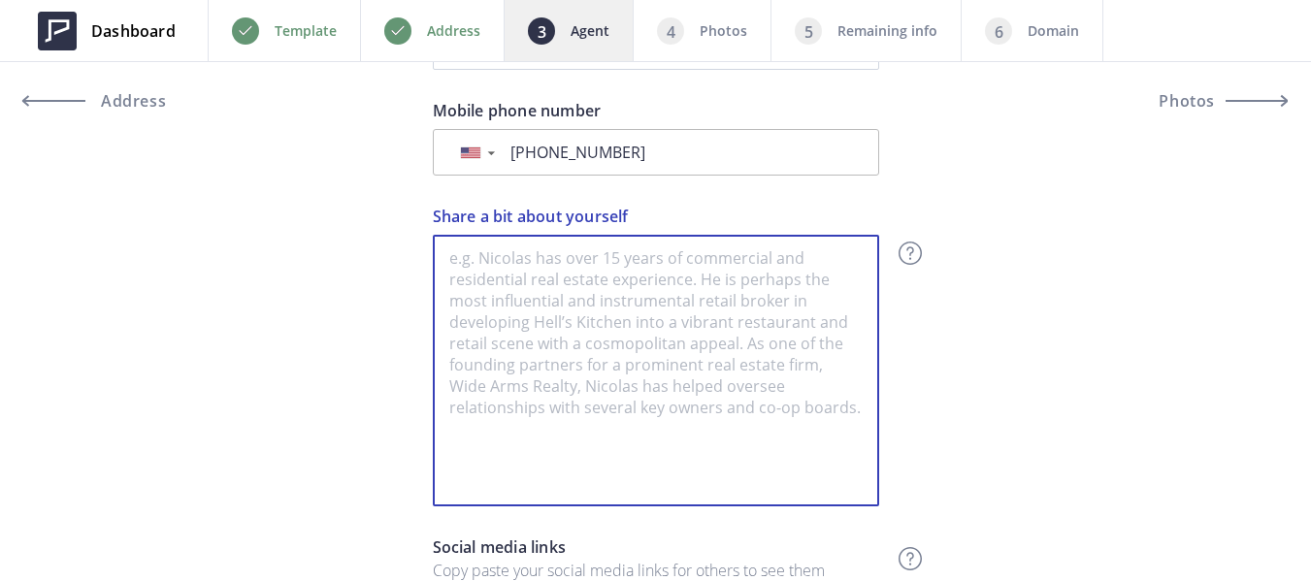
click at [577, 333] on textarea "Share a bit about yourself" at bounding box center [656, 371] width 446 height 272
paste textarea "I was born in Paris, France, and hold dual citizenship in both France and the U…"
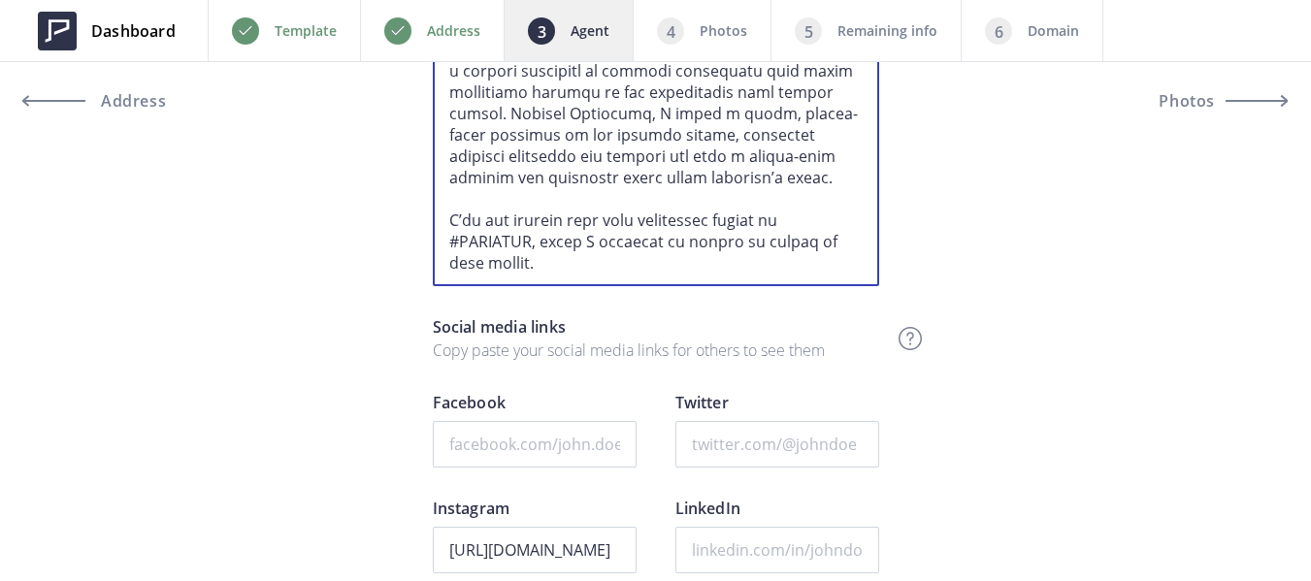
scroll to position [1262, 0]
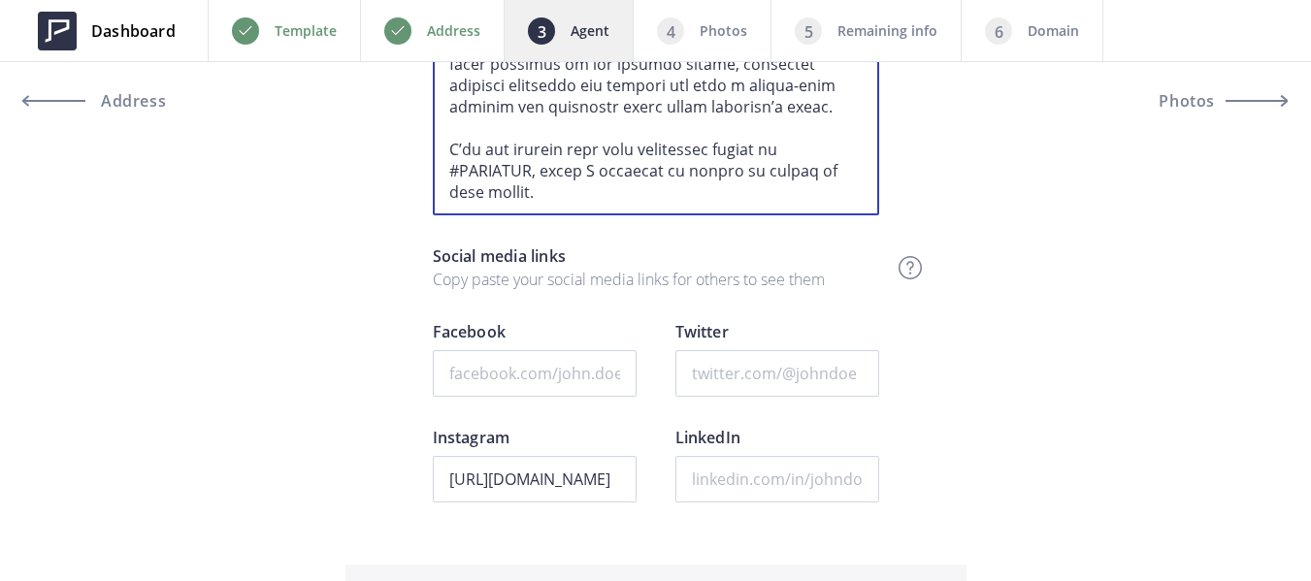
type textarea "I was born in Paris, France, and hold dual citizenship in both France and the U…"
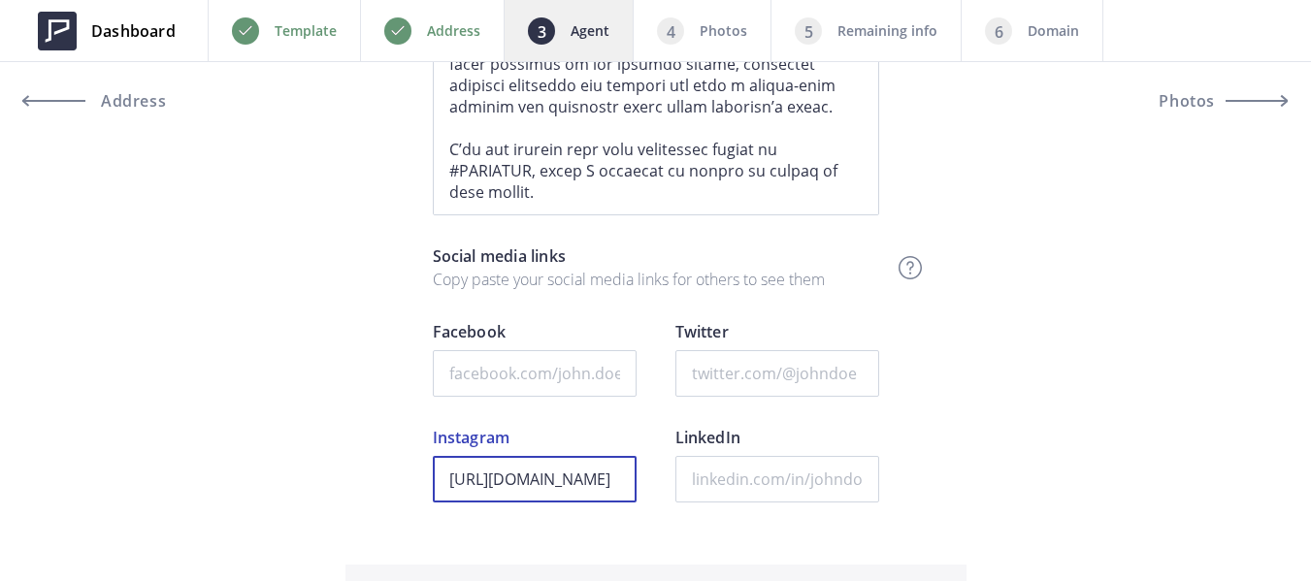
click at [539, 487] on input "https://www.instagram.com/thenotoriousarmando/" at bounding box center [535, 479] width 204 height 47
paste input "oliverjean.davis/?hl=en"
type input "https://www.instagram.com/oliverjean.davis/?hl=en"
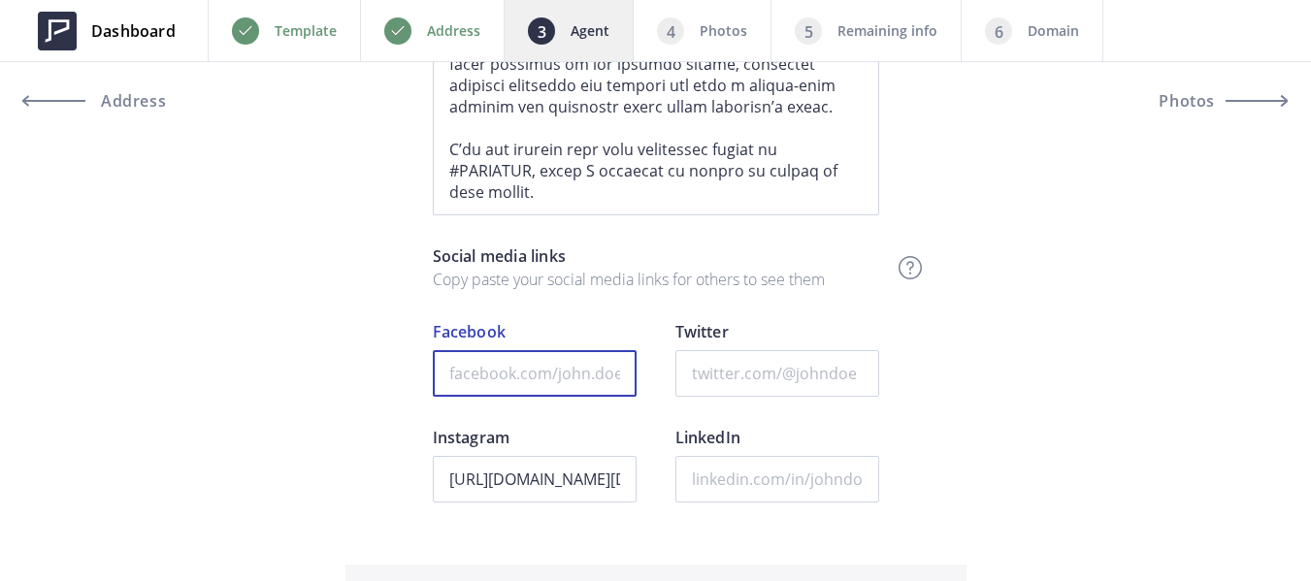
click at [506, 374] on input "Facebook" at bounding box center [535, 373] width 204 height 47
paste input "https://web.facebook.com/oliver.davis.336/?_rdc=1&_rdr#"
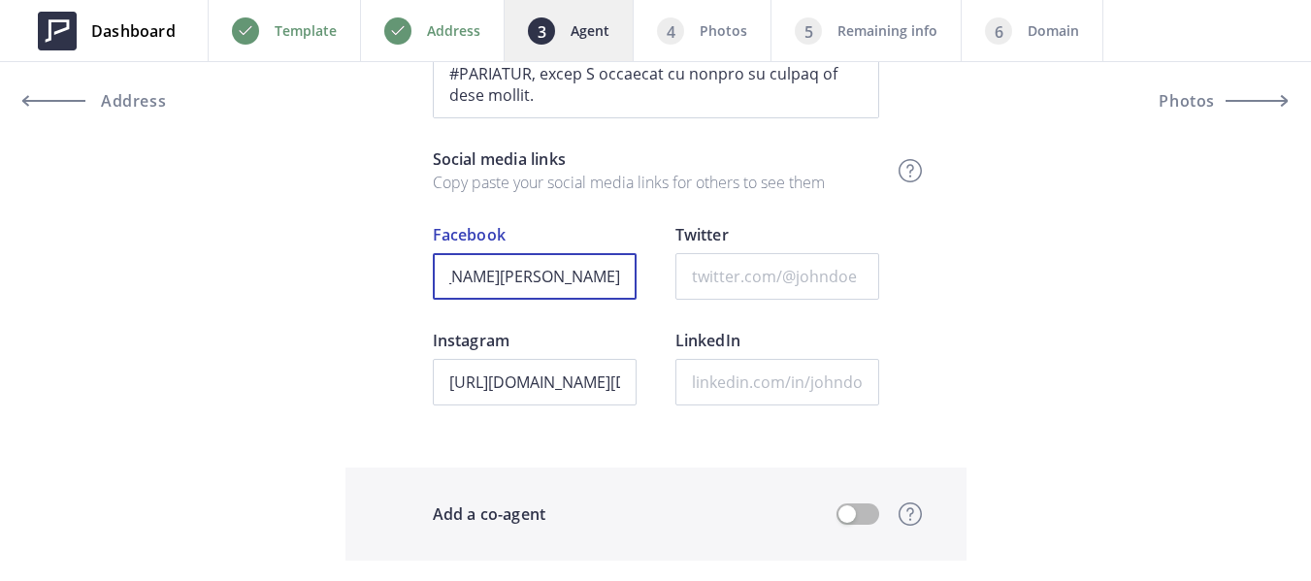
scroll to position [1456, 0]
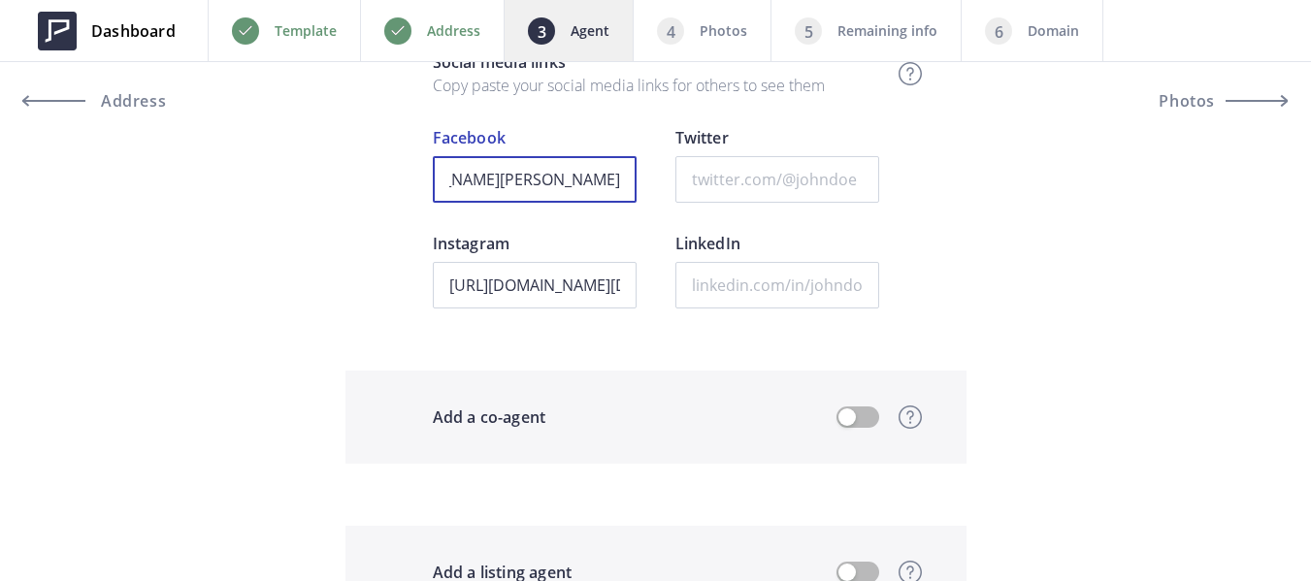
type input "https://web.facebook.com/oliver.davis.336/?_rdc=1&_rdr#"
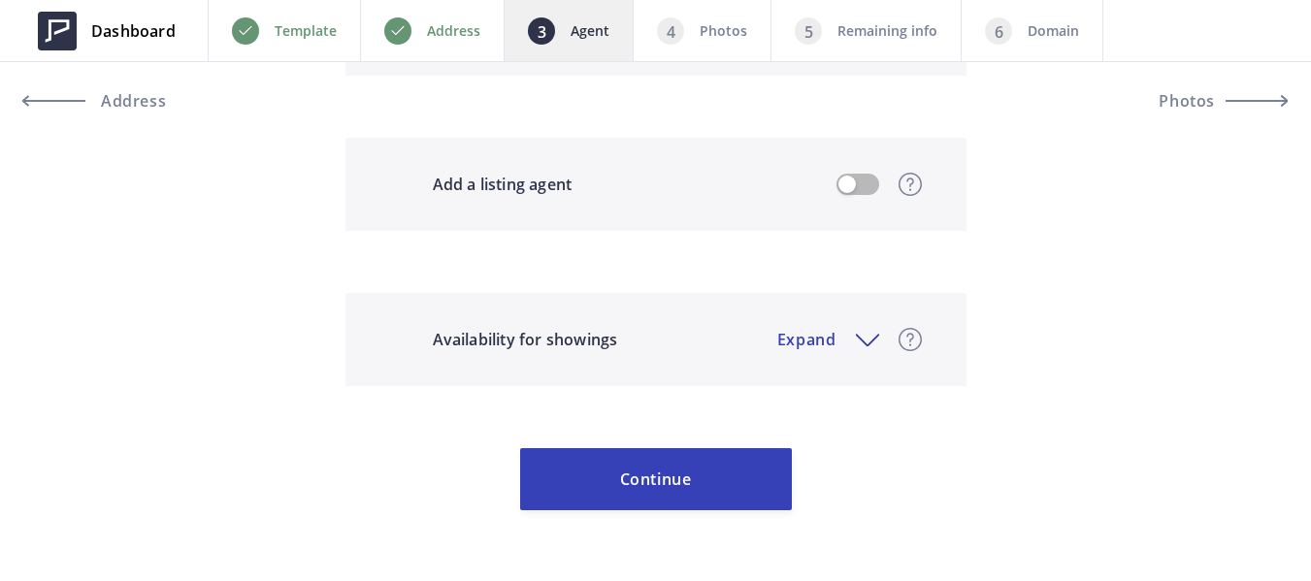
scroll to position [1857, 0]
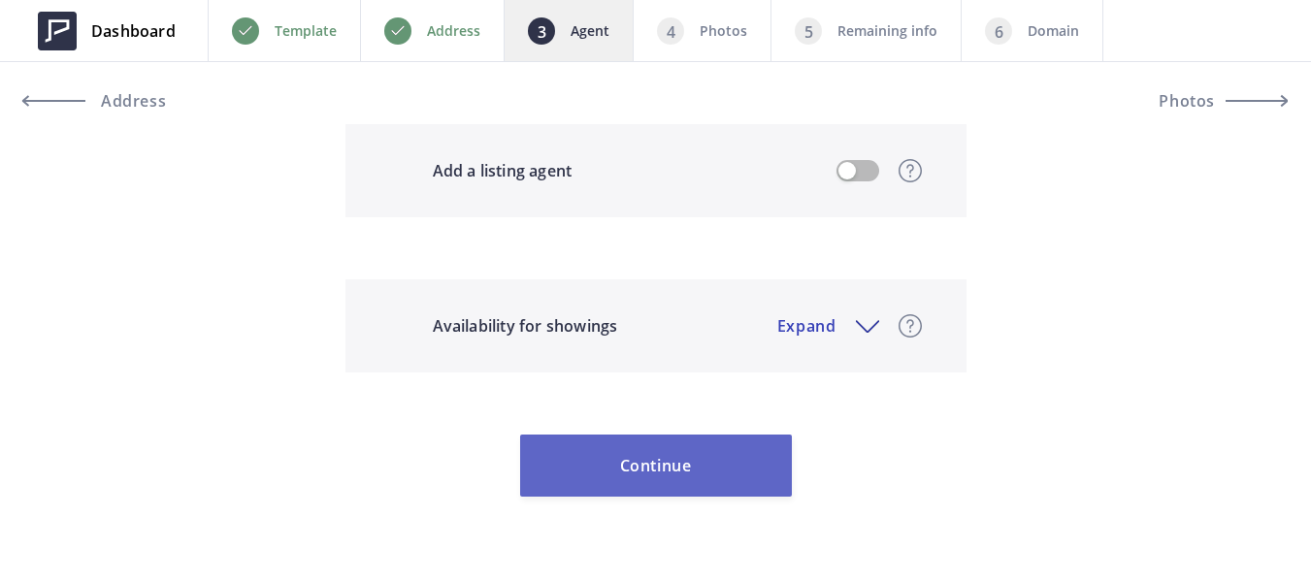
click at [705, 460] on button "Continue" at bounding box center [656, 466] width 272 height 62
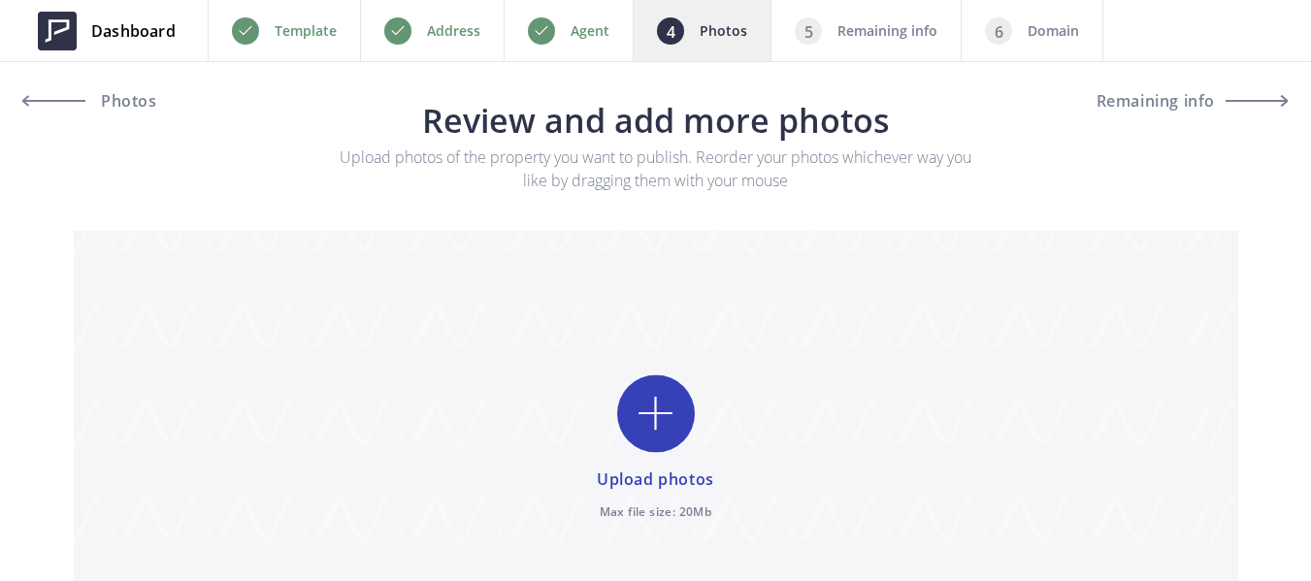
click at [879, 34] on p "Remaining info" at bounding box center [887, 30] width 100 height 23
click at [1301, 99] on div "Dashboard Back Template Address Agent Photos Remaining info Domain Next Photos …" at bounding box center [655, 375] width 1311 height 751
click at [893, 40] on p "Remaining info" at bounding box center [887, 30] width 100 height 23
click at [640, 412] on input "file" at bounding box center [656, 449] width 1165 height 436
type input "C:\fakepath\staticmap.png"
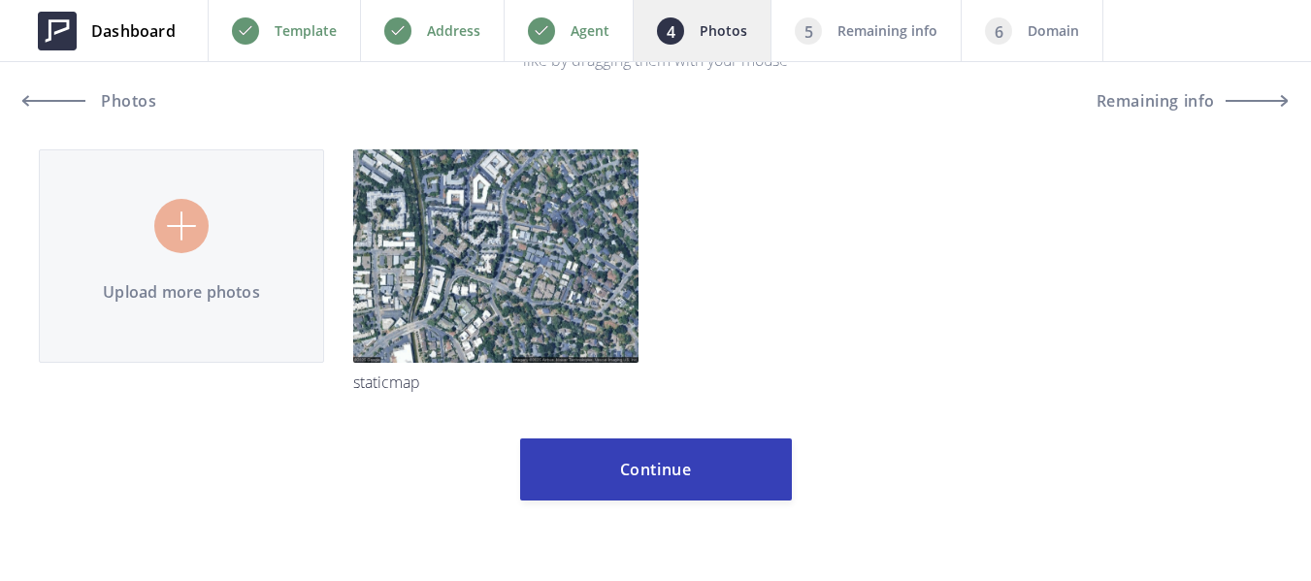
scroll to position [124, 0]
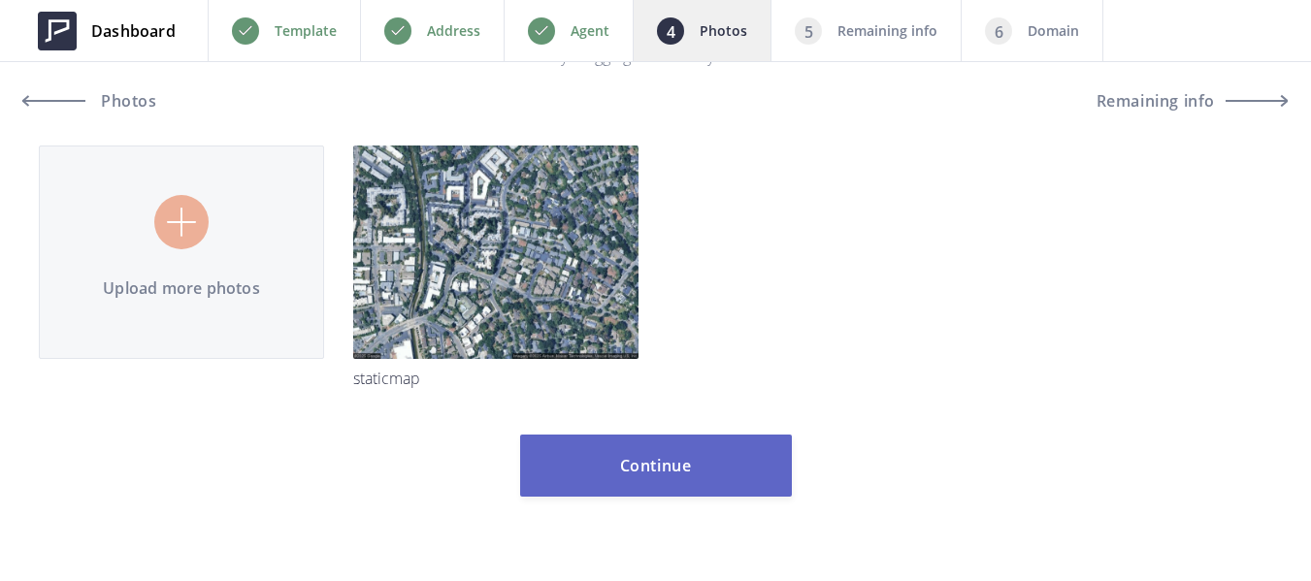
click at [737, 470] on button "Continue" at bounding box center [656, 466] width 272 height 62
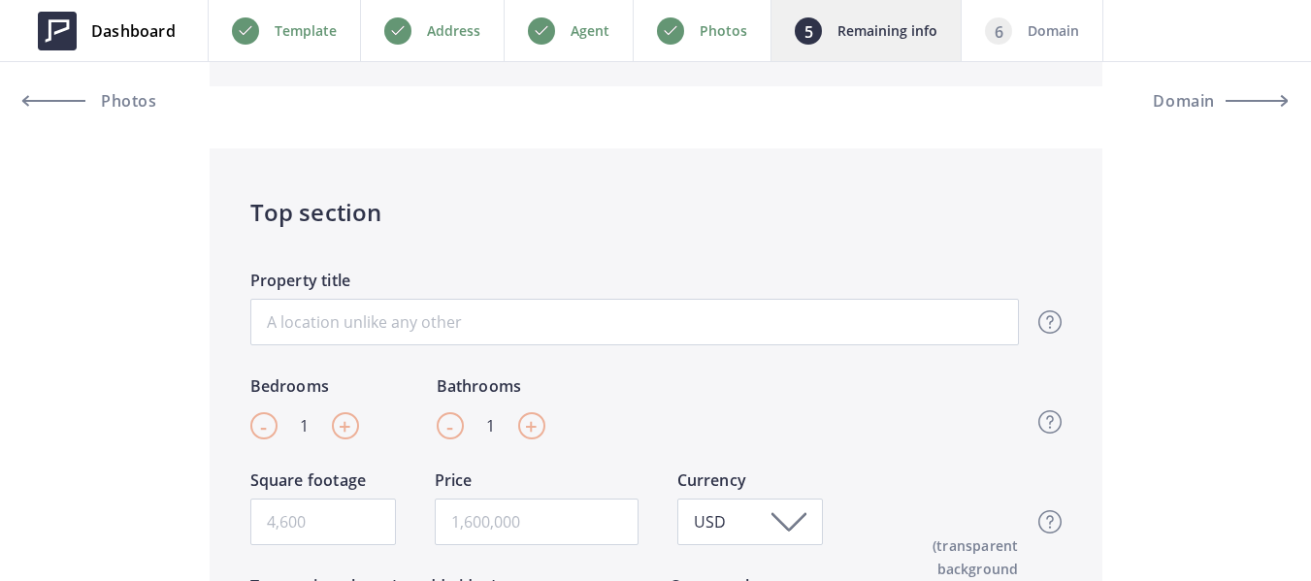
scroll to position [291, 0]
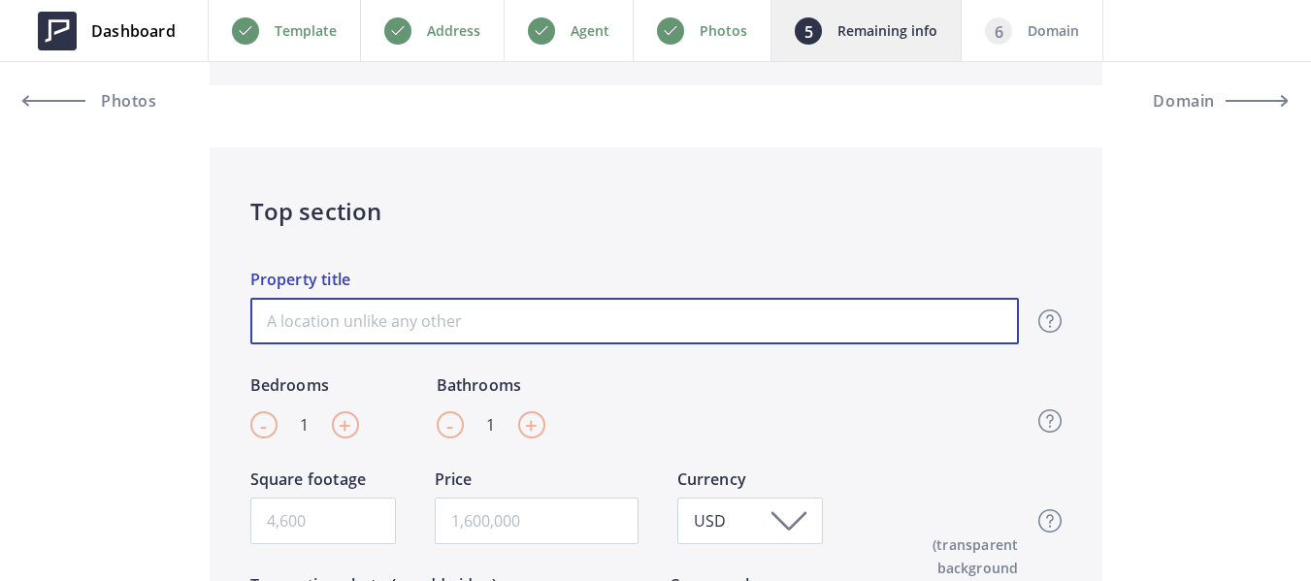
click at [454, 331] on input "Property title" at bounding box center [634, 321] width 769 height 47
paste input "Renovated Walnut Creek Condo Near Downtown"
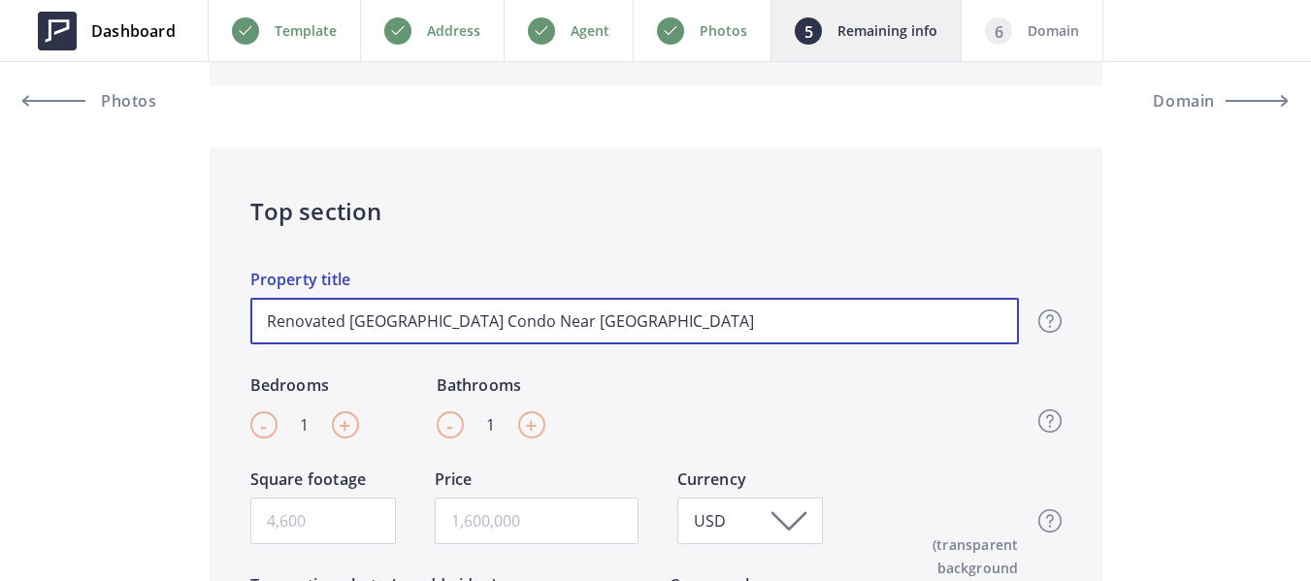
type input "Renovated Walnut Creek Condo Near Downtown"
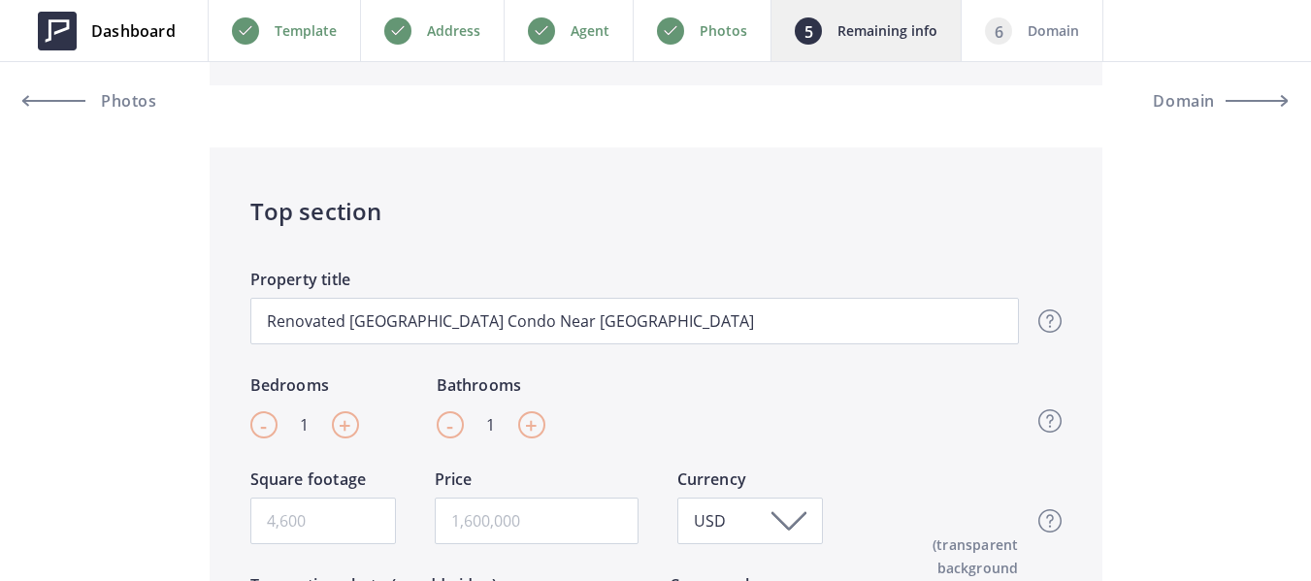
click at [347, 427] on span "+" at bounding box center [345, 424] width 13 height 29
type input "2"
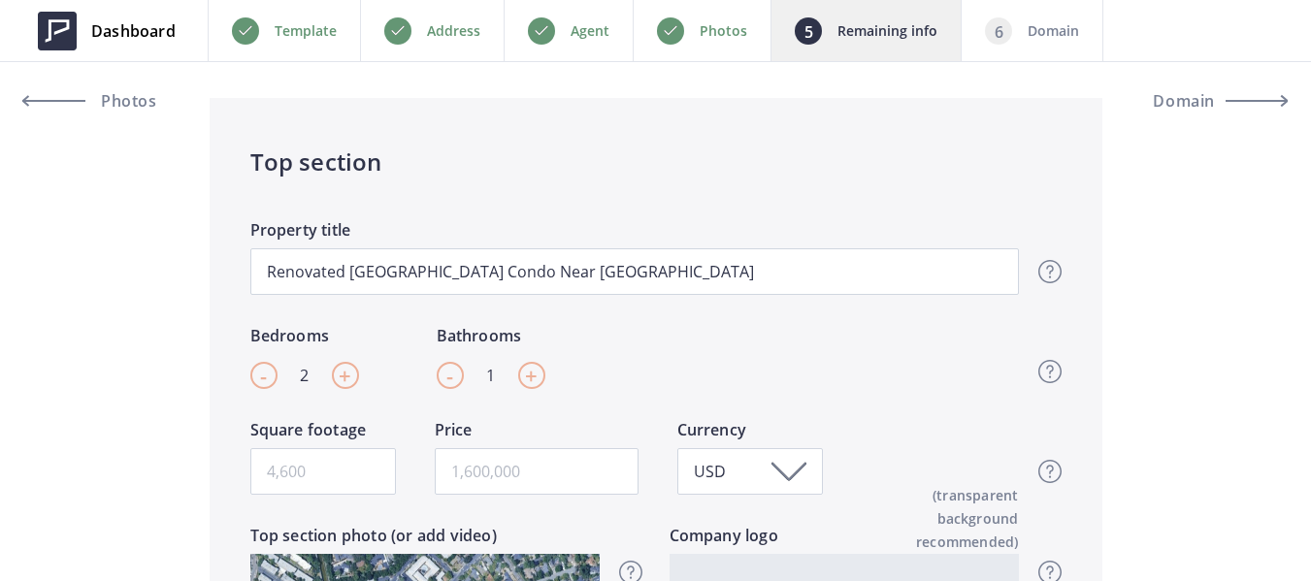
scroll to position [388, 0]
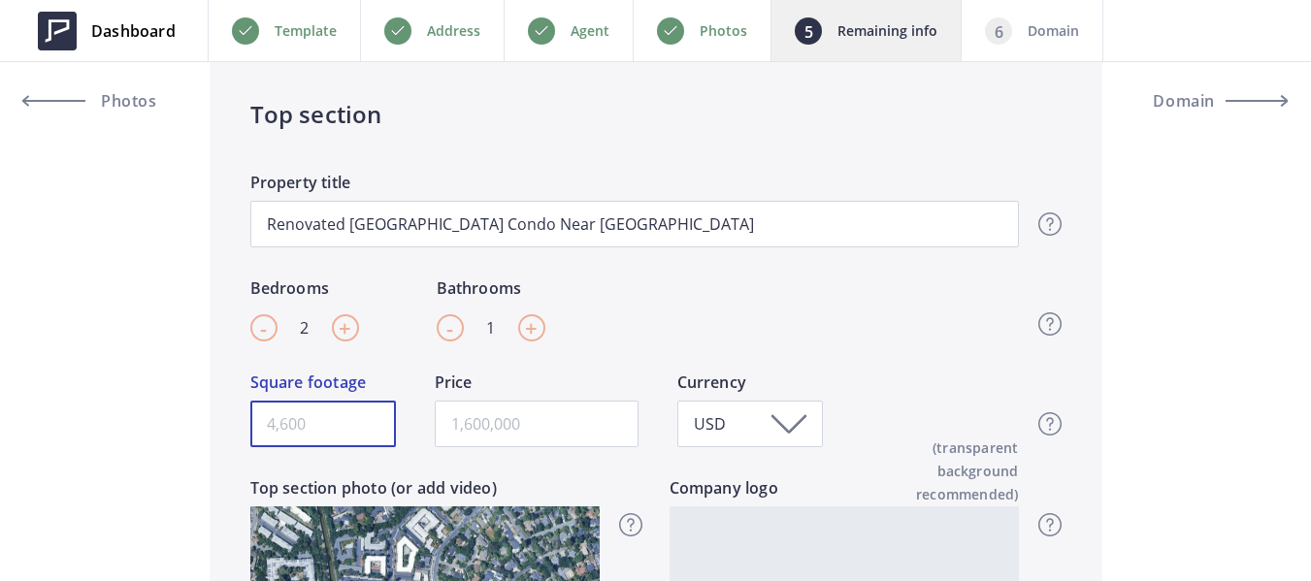
click at [320, 432] on input "Square footage" at bounding box center [323, 424] width 146 height 47
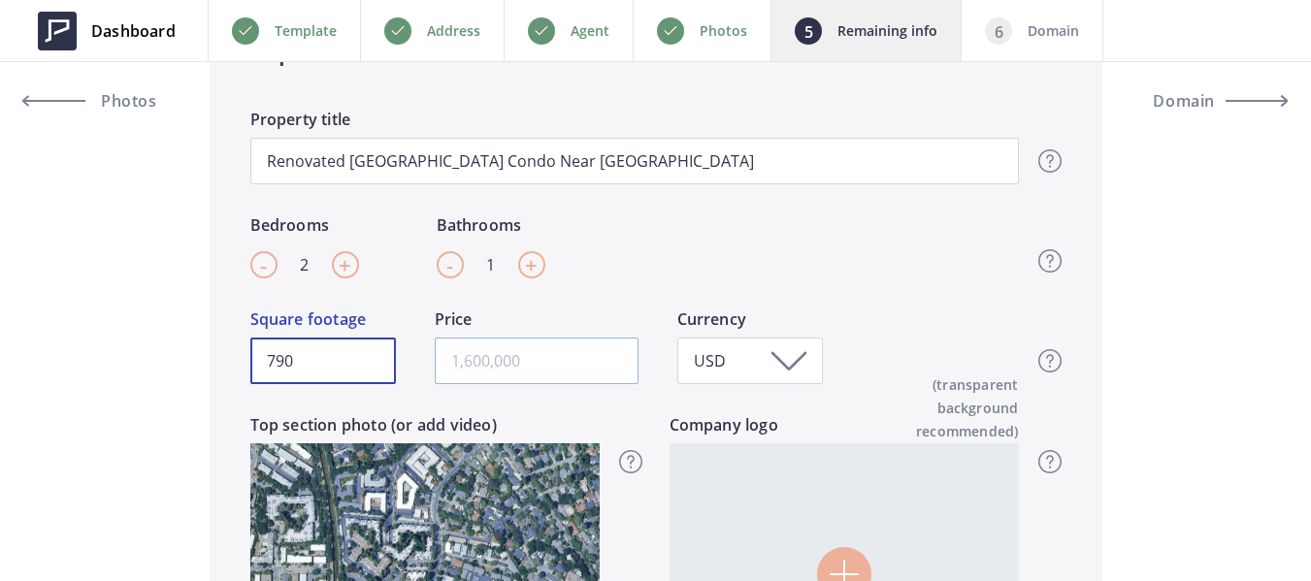
scroll to position [485, 0]
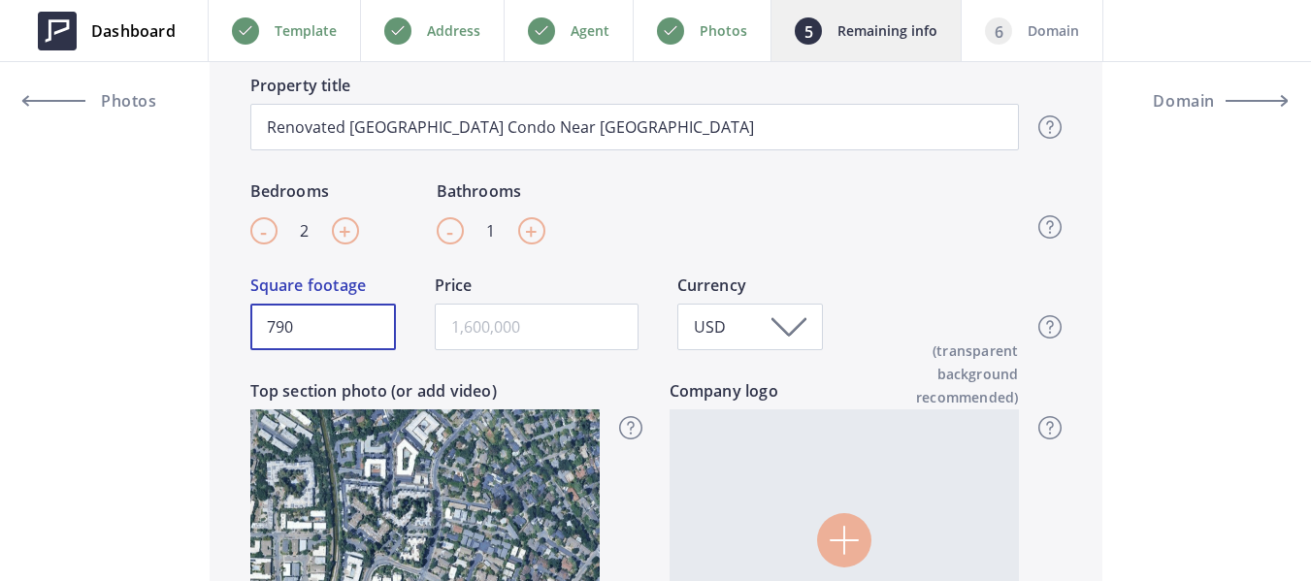
type input "790"
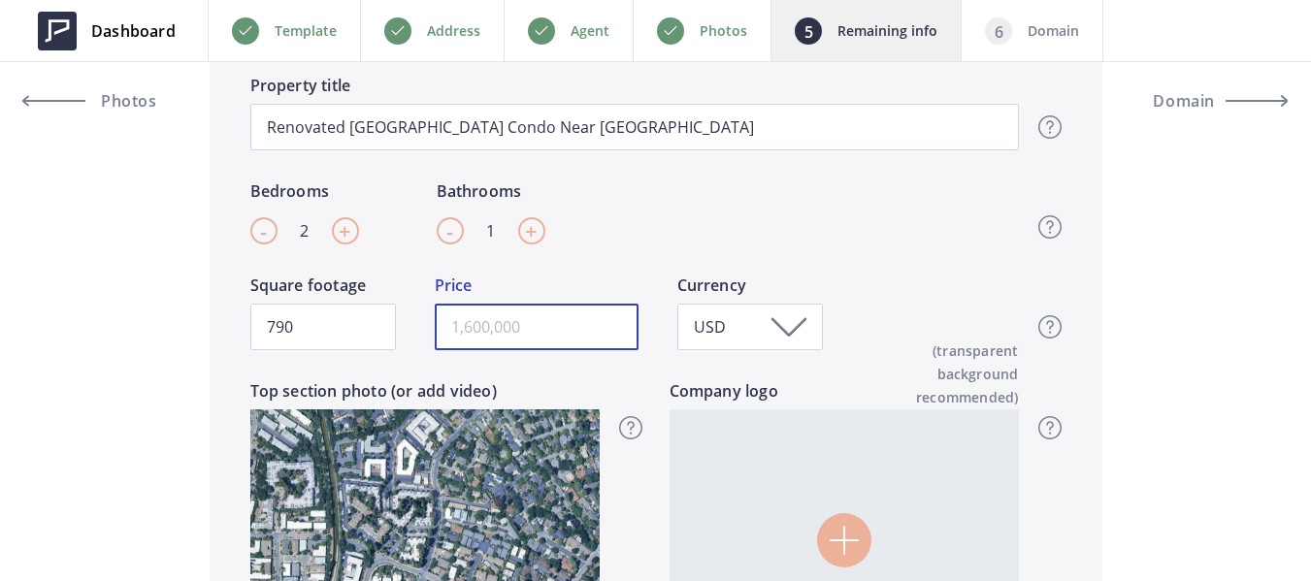
click at [547, 332] on input "text" at bounding box center [537, 327] width 204 height 47
paste input "420,888"
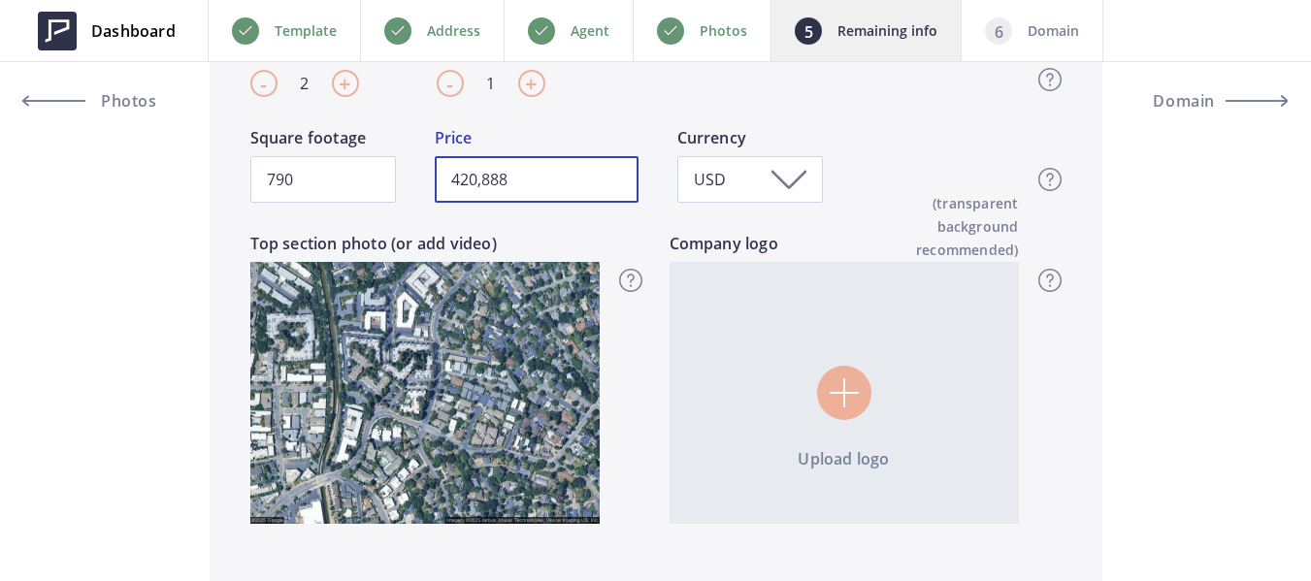
scroll to position [679, 0]
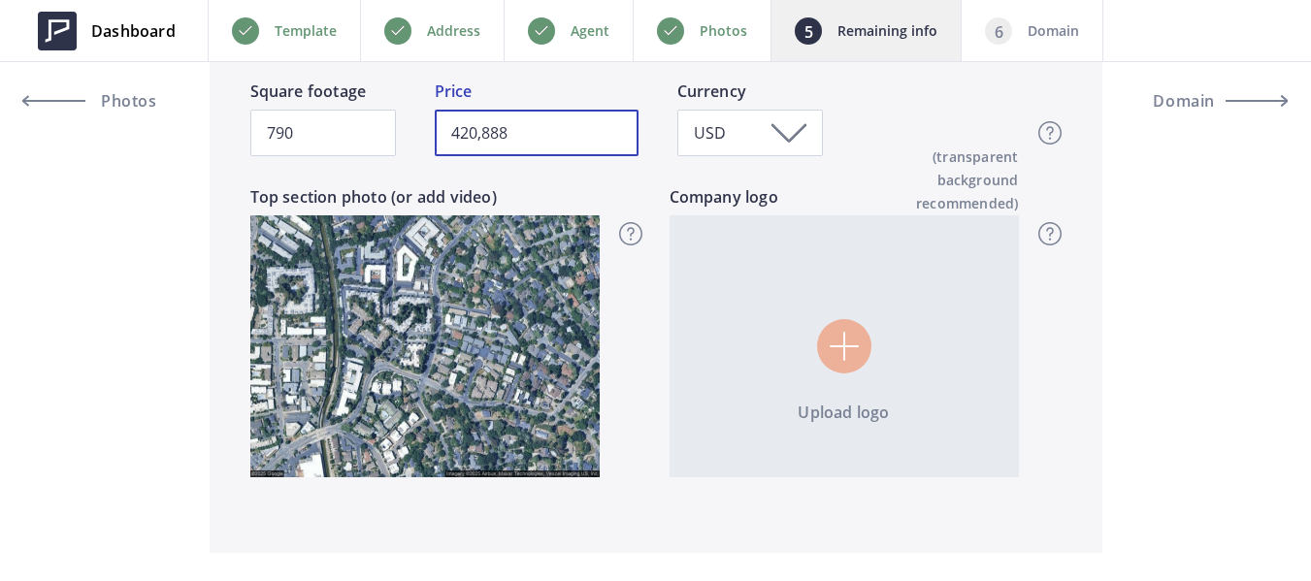
type input "420,888"
click at [860, 347] on input "file" at bounding box center [844, 346] width 349 height 262
type input "C:\fakepath\LARGE #TEAMFAST X EXP REALTY LOGOS - NEW BRANDING 2024.png"
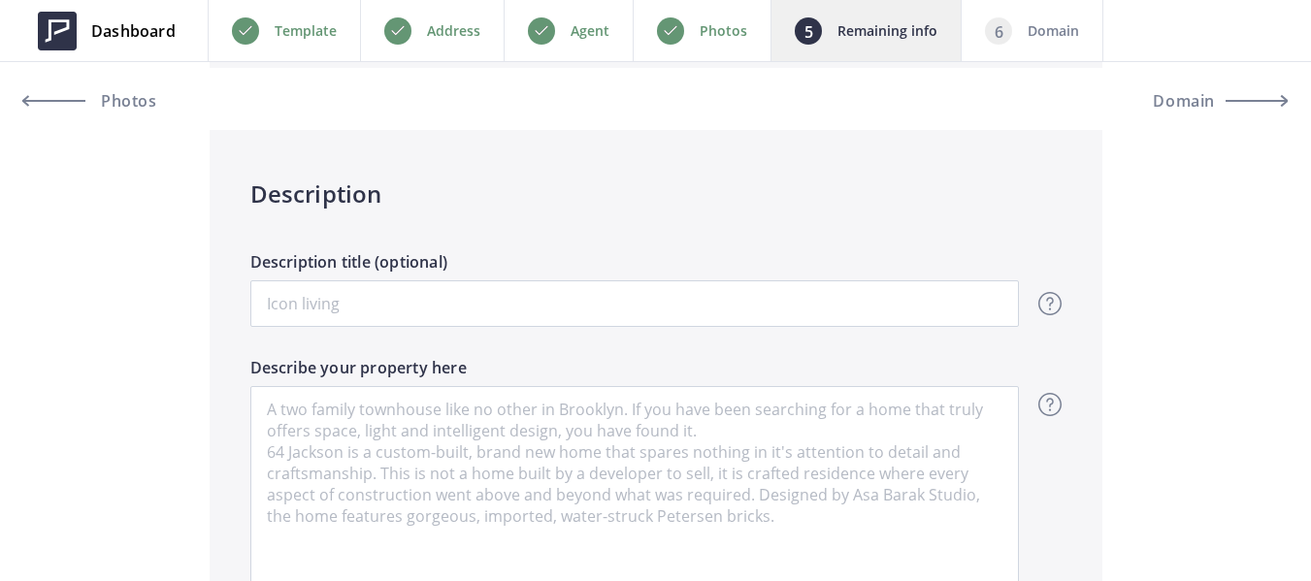
scroll to position [1262, 0]
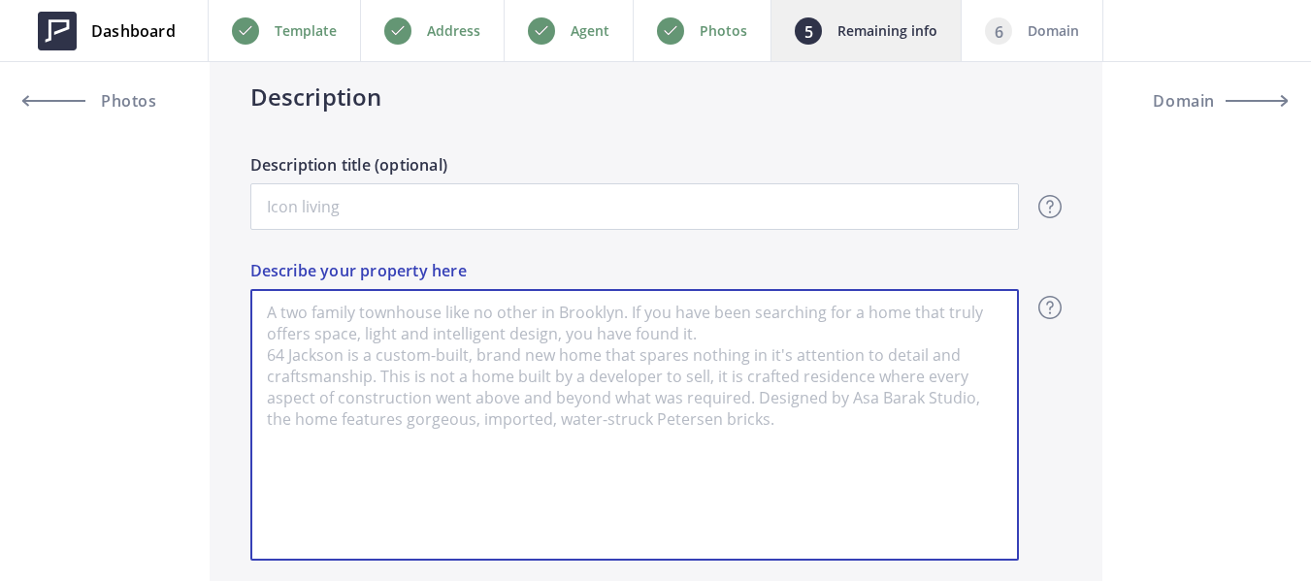
click at [392, 346] on textarea "Describe your property here" at bounding box center [634, 425] width 769 height 272
paste textarea "This beautifully renovated 2-bedroom, 1-bath condo at 185 Sierra Dr #102 puts y…"
type input "420,888"
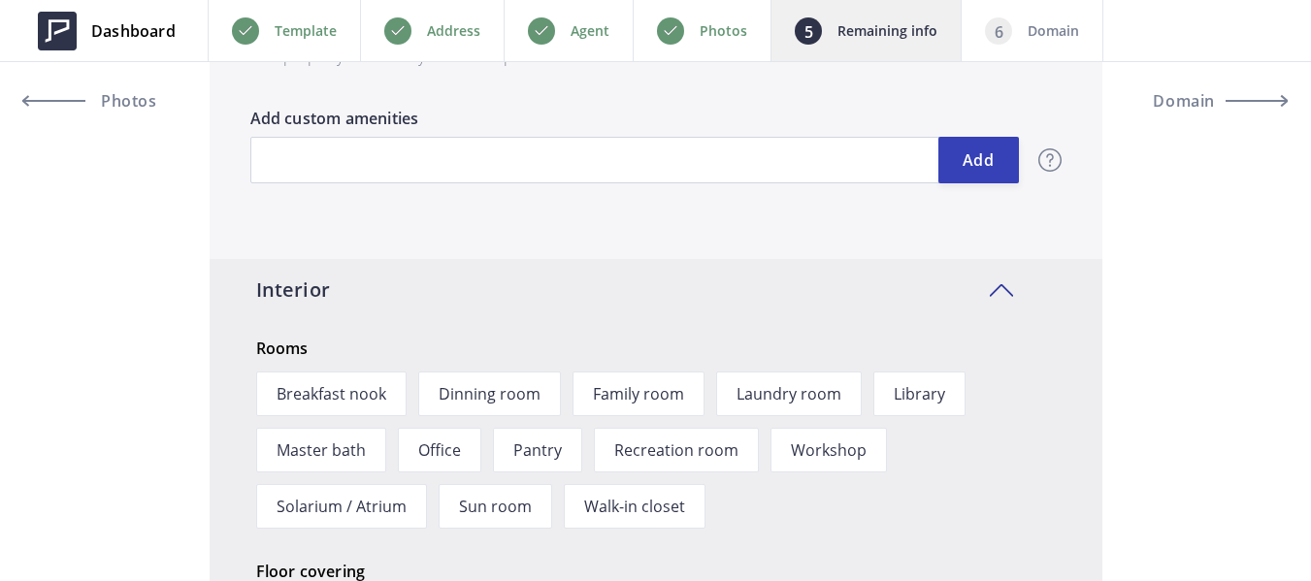
scroll to position [2329, 0]
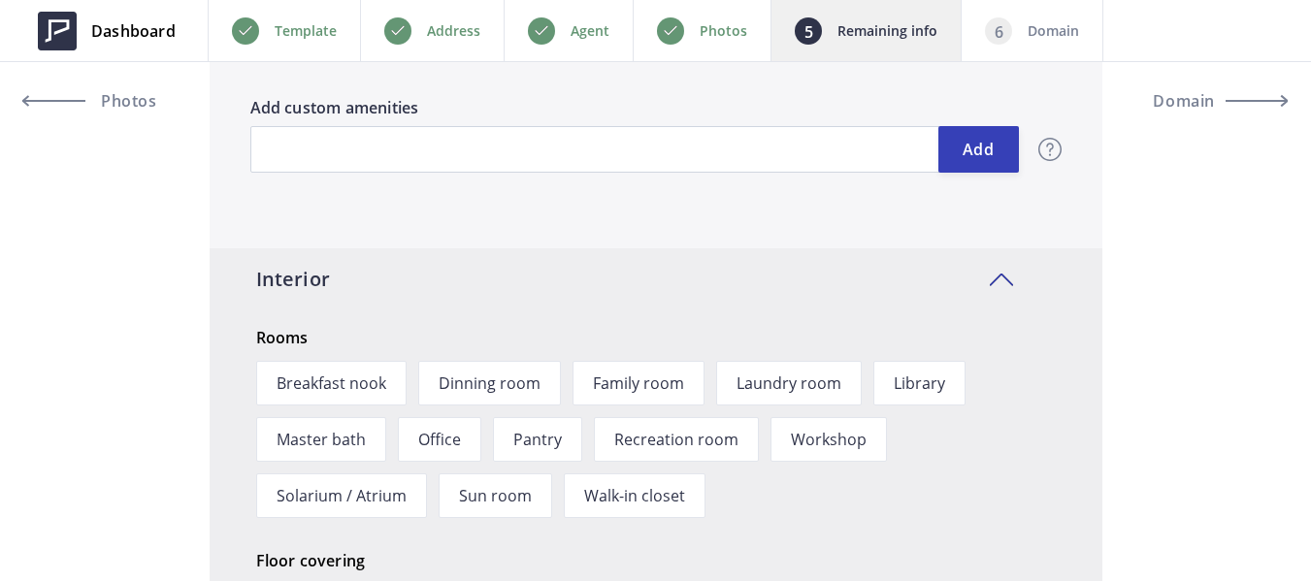
type textarea "This beautifully renovated 2-bedroom, 1-bath condo at 185 Sierra Dr #102 puts y…"
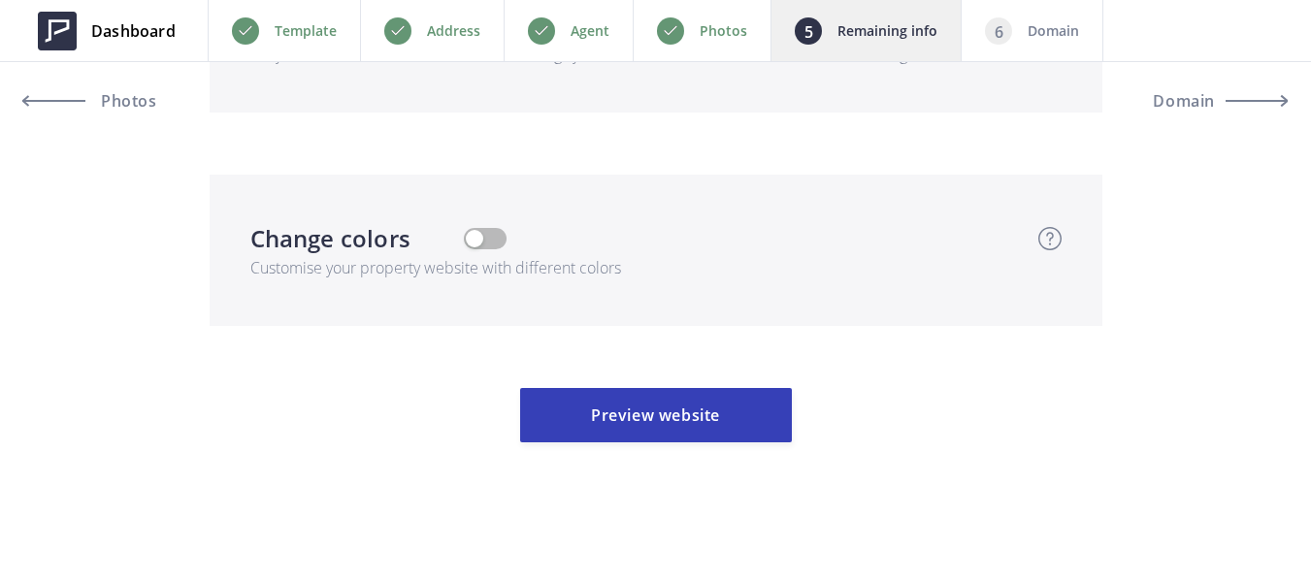
scroll to position [4787, 0]
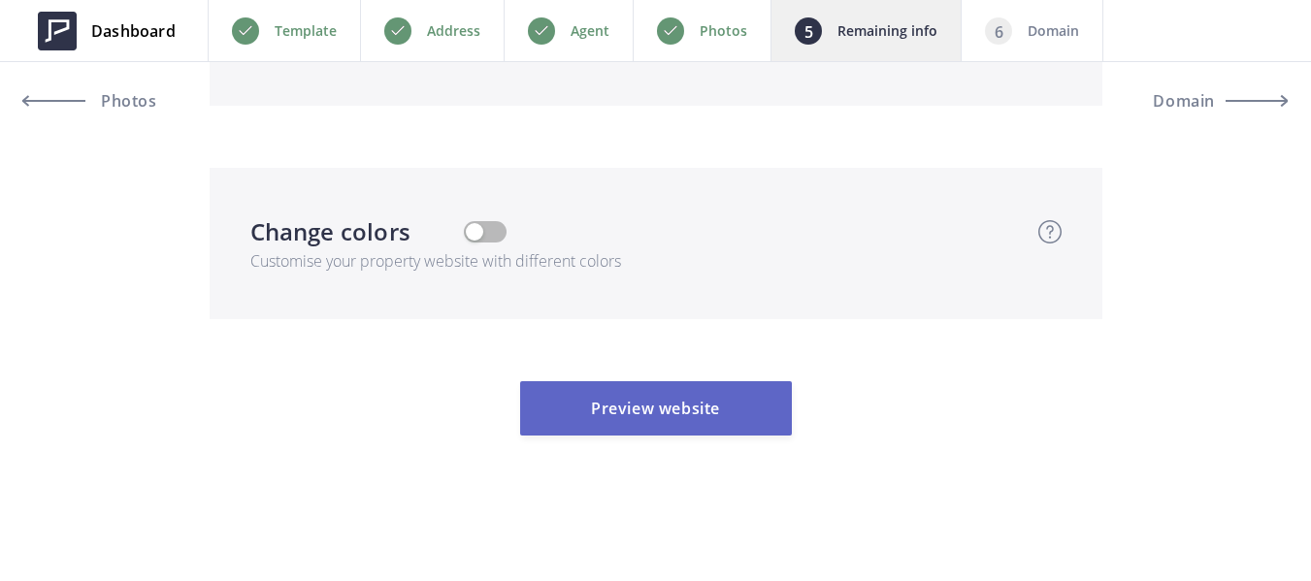
click at [694, 415] on button "Preview website" at bounding box center [656, 408] width 272 height 54
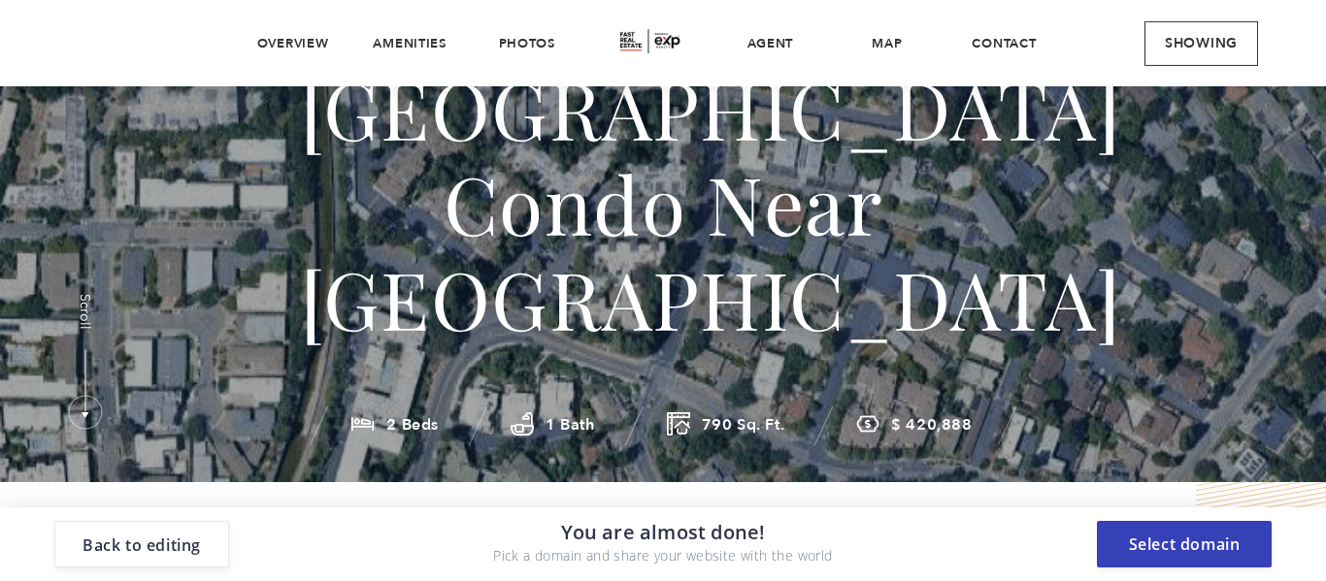
scroll to position [291, 0]
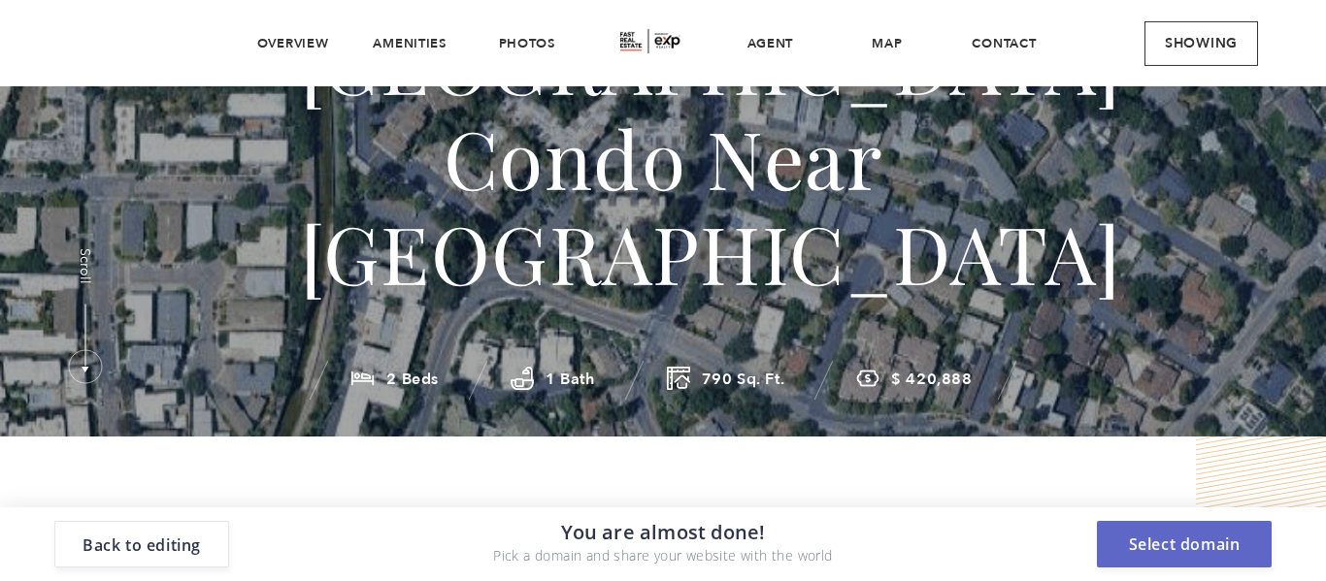
drag, startPoint x: 1176, startPoint y: 544, endPoint x: 1163, endPoint y: 524, distance: 24.5
click at [1176, 539] on button "Select domain" at bounding box center [1184, 544] width 175 height 47
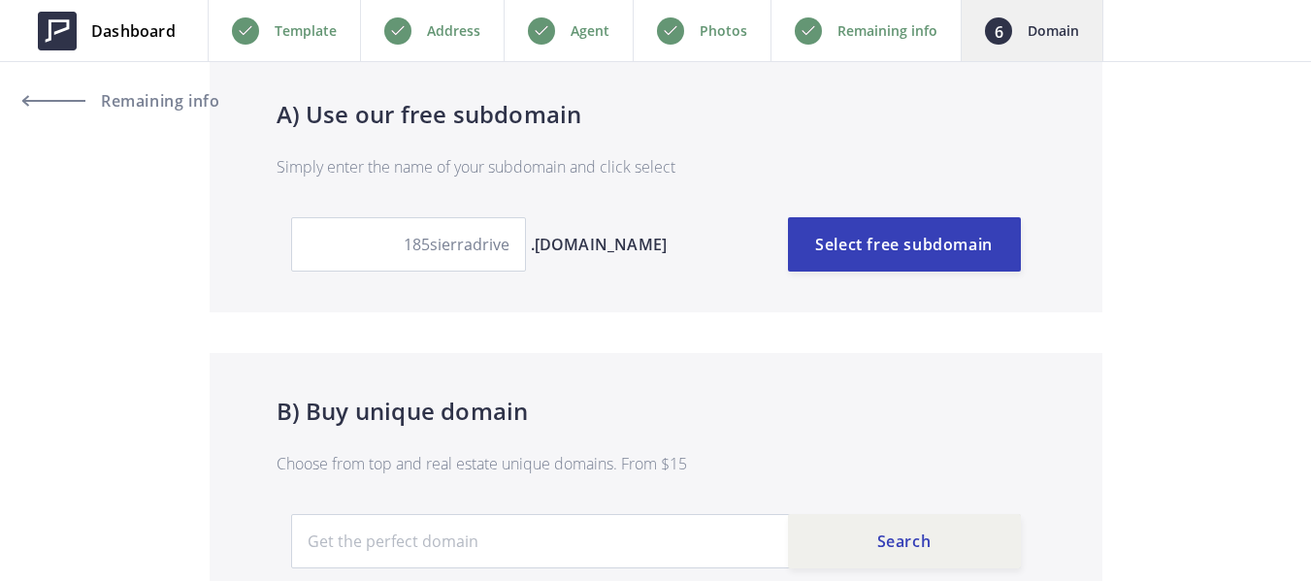
scroll to position [194, 0]
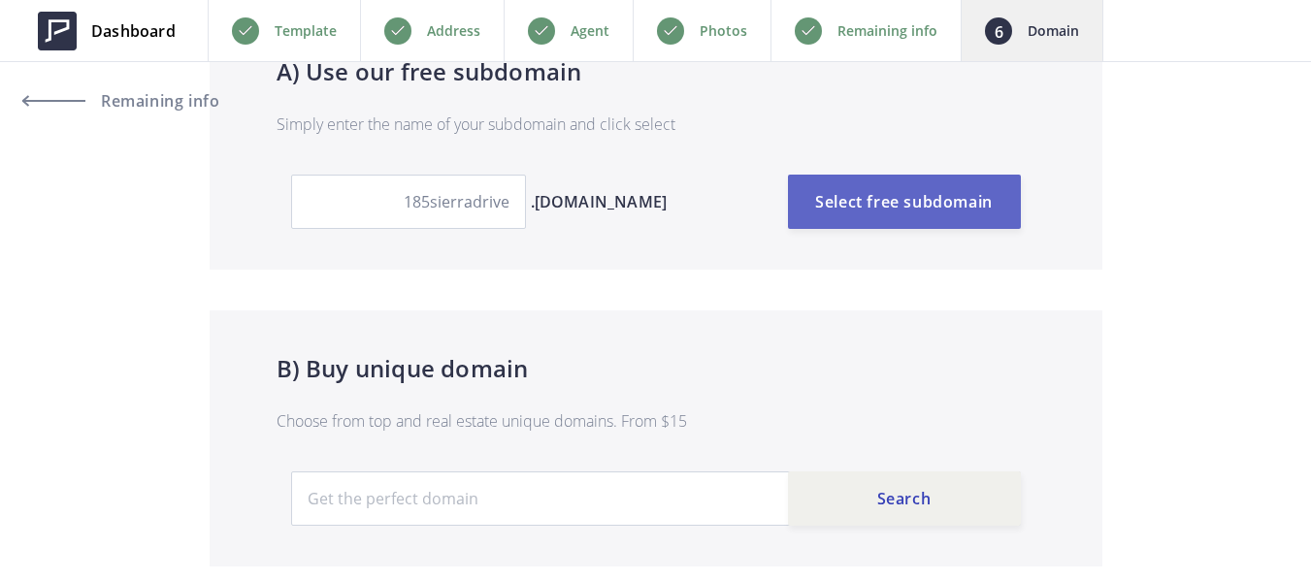
click at [898, 202] on button "Select free subdomain" at bounding box center [904, 202] width 233 height 54
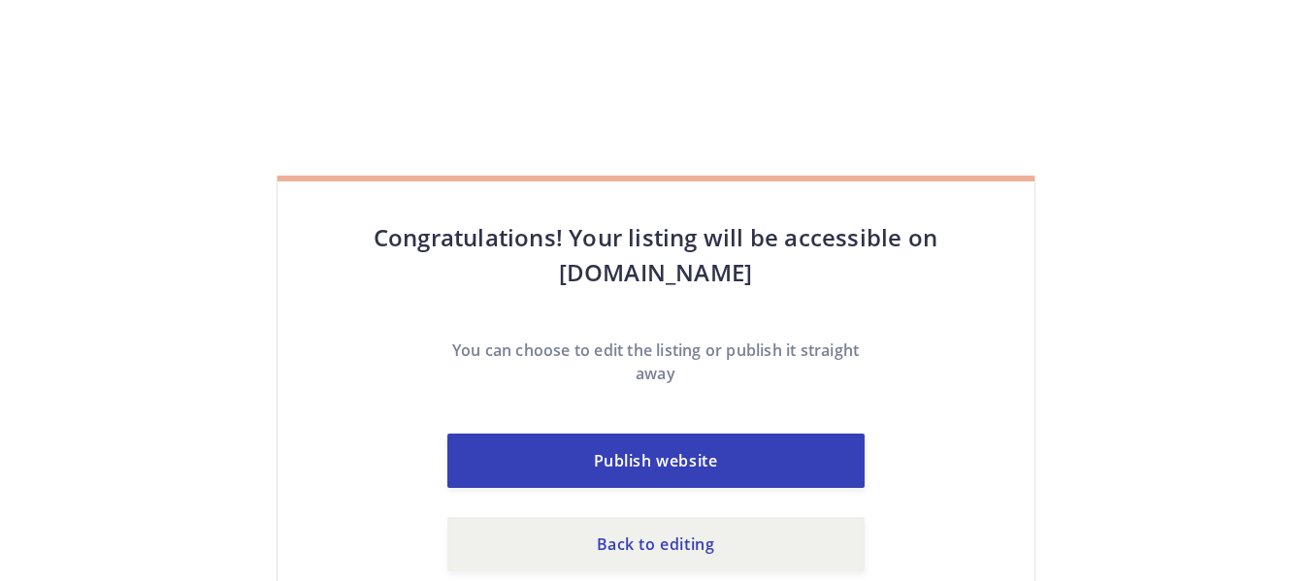
scroll to position [86, 0]
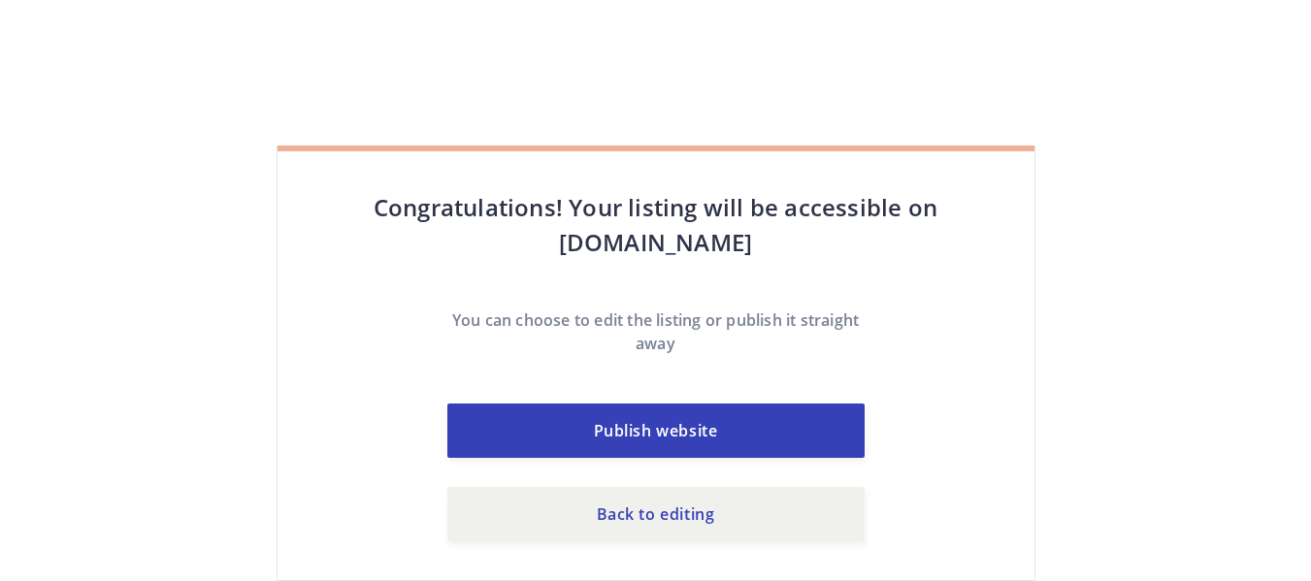
drag, startPoint x: 497, startPoint y: 246, endPoint x: 819, endPoint y: 255, distance: 322.3
click at [819, 255] on h4 "Congratulations! Your listing will be accessible on [DOMAIN_NAME]" at bounding box center [655, 225] width 679 height 70
